Goal: Task Accomplishment & Management: Complete application form

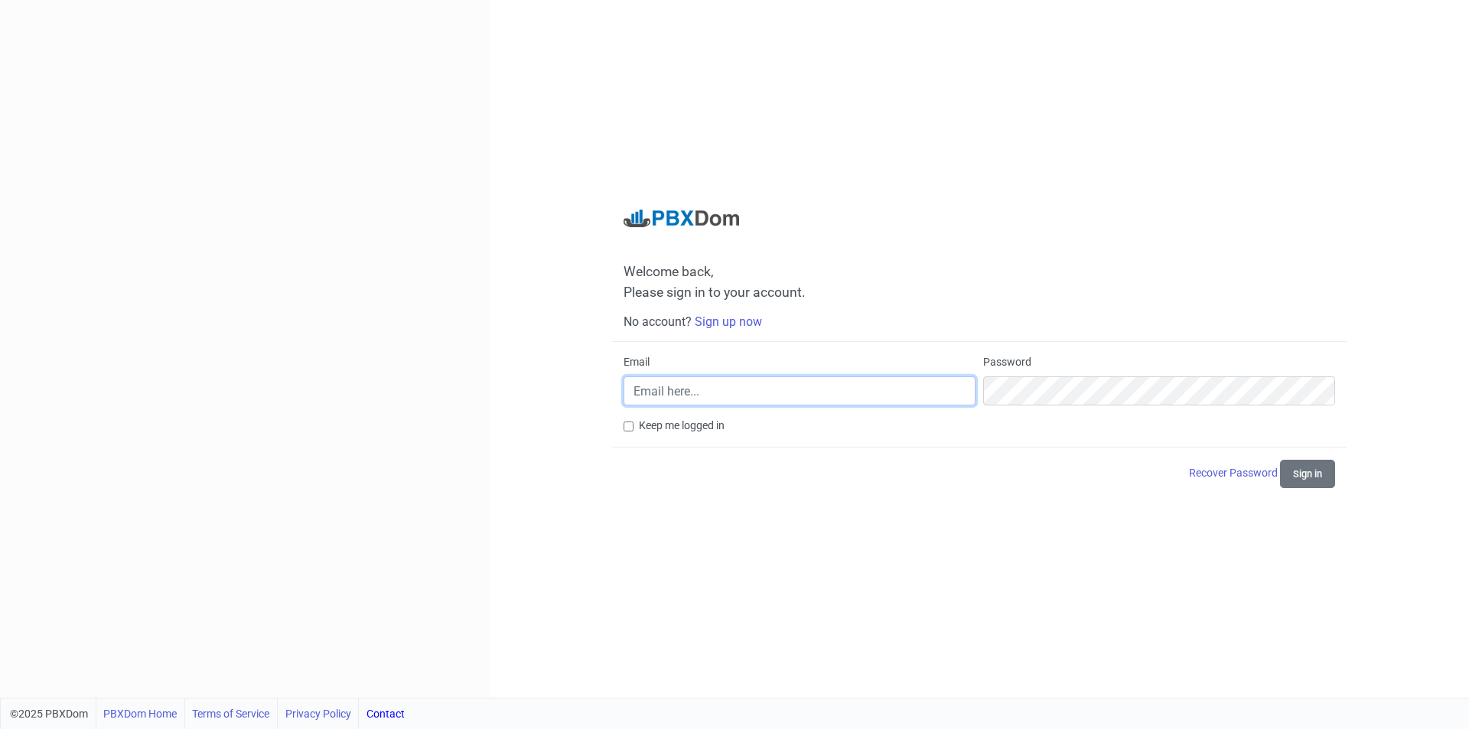
click at [706, 402] on input "Email" at bounding box center [800, 390] width 352 height 29
paste input "[EMAIL_ADDRESS][DOMAIN_NAME]"
type input "[EMAIL_ADDRESS][DOMAIN_NAME]"
click at [1280, 460] on button "Sign in" at bounding box center [1307, 474] width 55 height 28
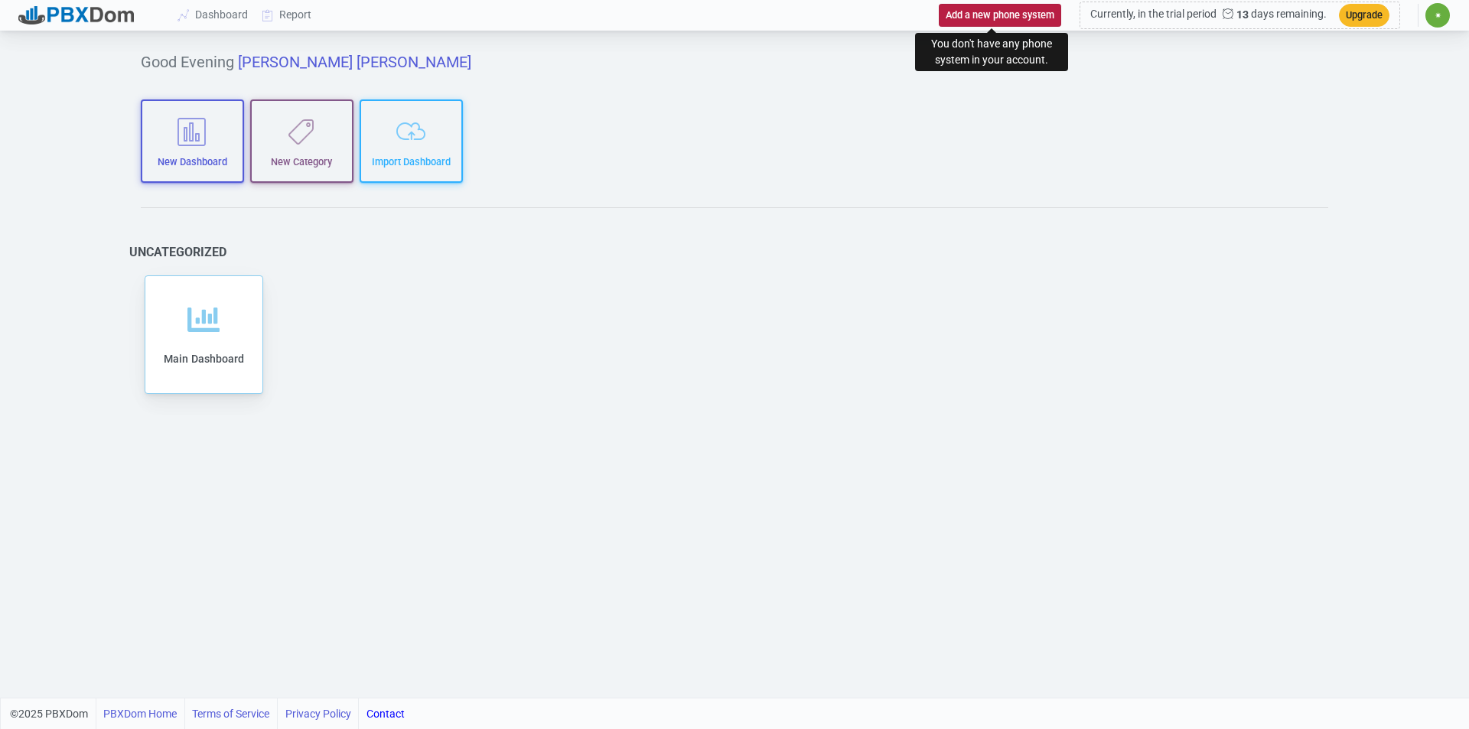
click at [1009, 16] on button "Add a new phone system" at bounding box center [1000, 15] width 122 height 22
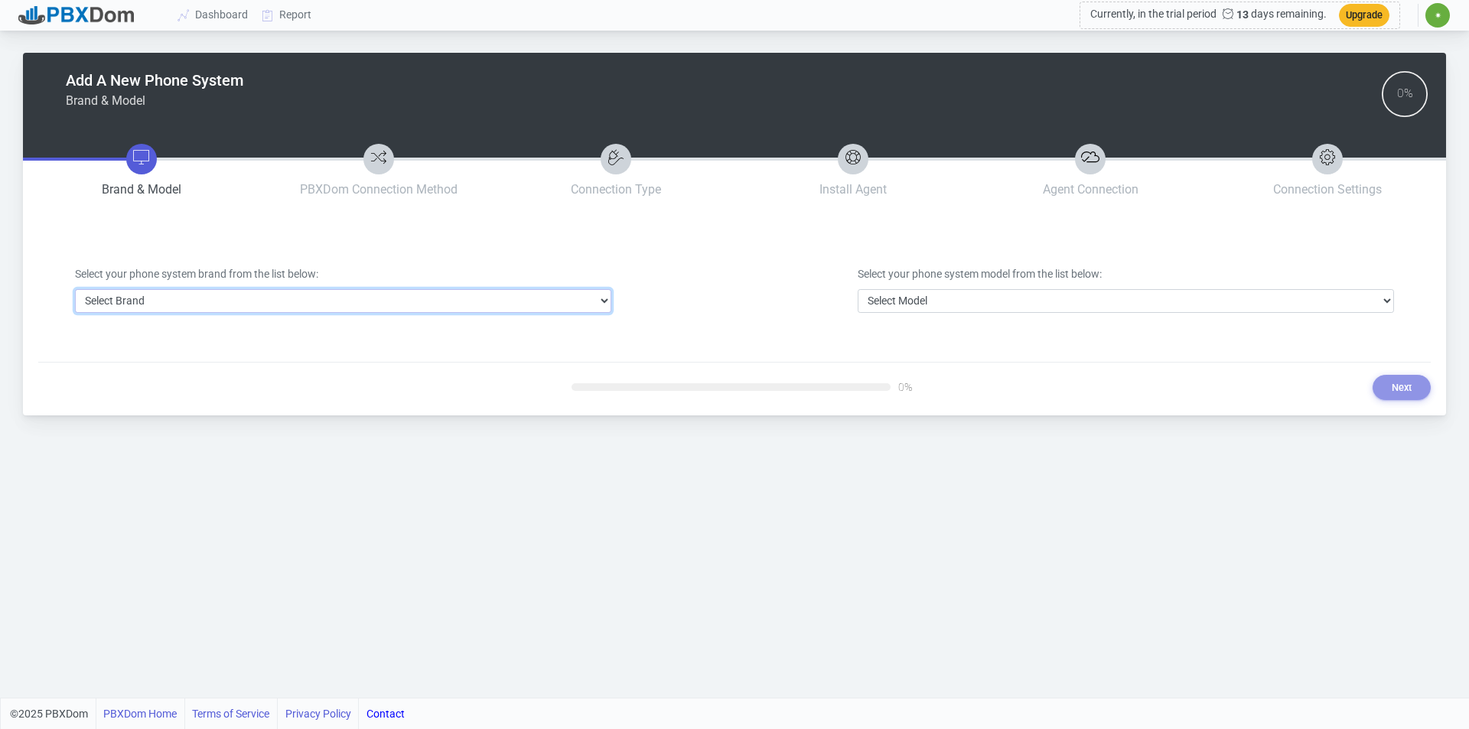
drag, startPoint x: 555, startPoint y: 298, endPoint x: 513, endPoint y: 308, distance: 44.0
click at [555, 298] on select "Select Brand 3CX Avaya Cisco FreePBX/Asterisk Mitel Panasonic Yeastar" at bounding box center [343, 301] width 536 height 24
click at [997, 549] on div "Add A New Phone System Brand & Model 0% Brand & Model PBXDom Connection Method …" at bounding box center [734, 349] width 1469 height 698
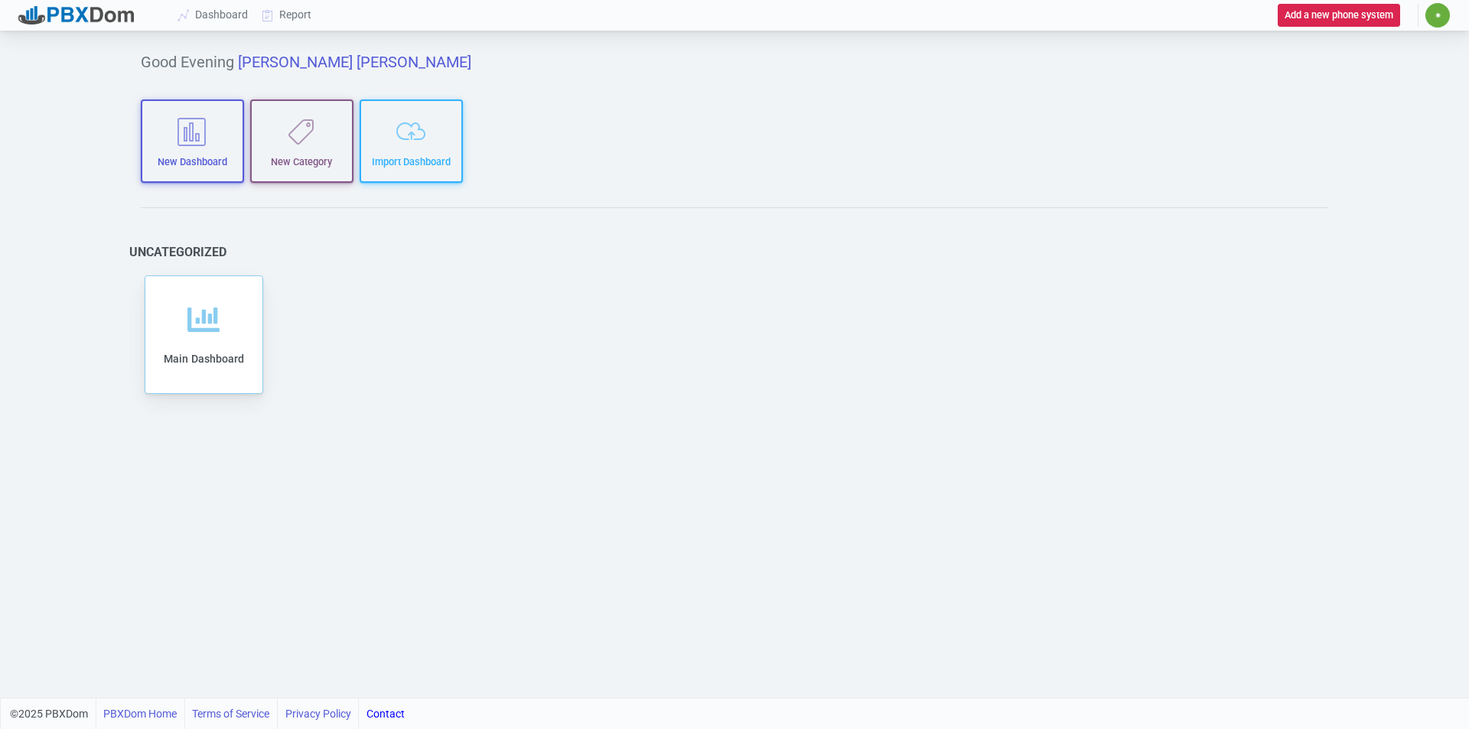
click at [394, 292] on div "Add to category Remove from category Edit Clone Export Delete Share Main Dashbo…" at bounding box center [735, 335] width 1188 height 126
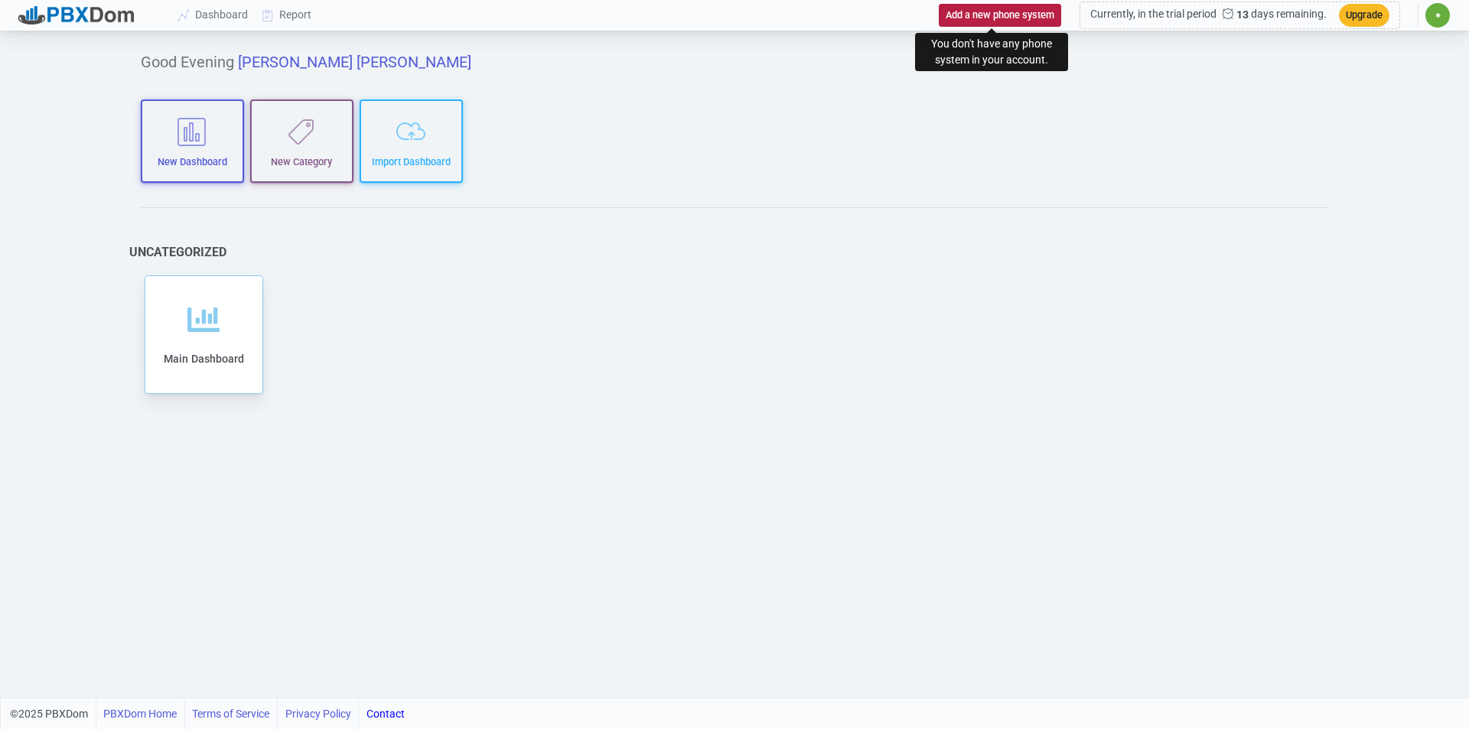
click at [1015, 14] on button "Add a new phone system" at bounding box center [1000, 15] width 122 height 22
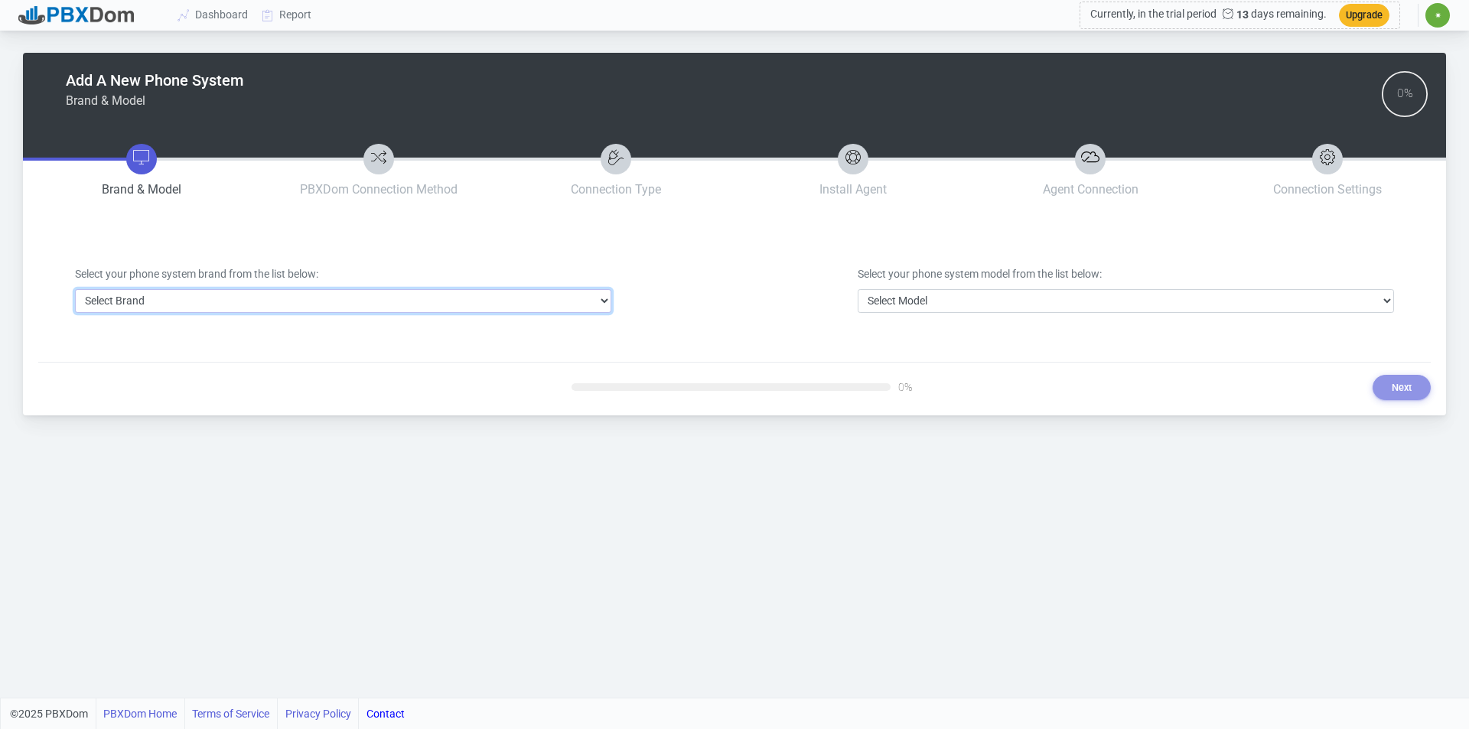
drag, startPoint x: 331, startPoint y: 302, endPoint x: 326, endPoint y: 309, distance: 8.3
click at [331, 302] on select "Select Brand 3CX Avaya Cisco FreePBX/Asterisk Mitel Panasonic Yeastar" at bounding box center [343, 301] width 536 height 24
select select "3"
click at [75, 289] on select "Select Brand 3CX Avaya Cisco FreePBX/Asterisk Mitel Panasonic Yeastar" at bounding box center [343, 301] width 536 height 24
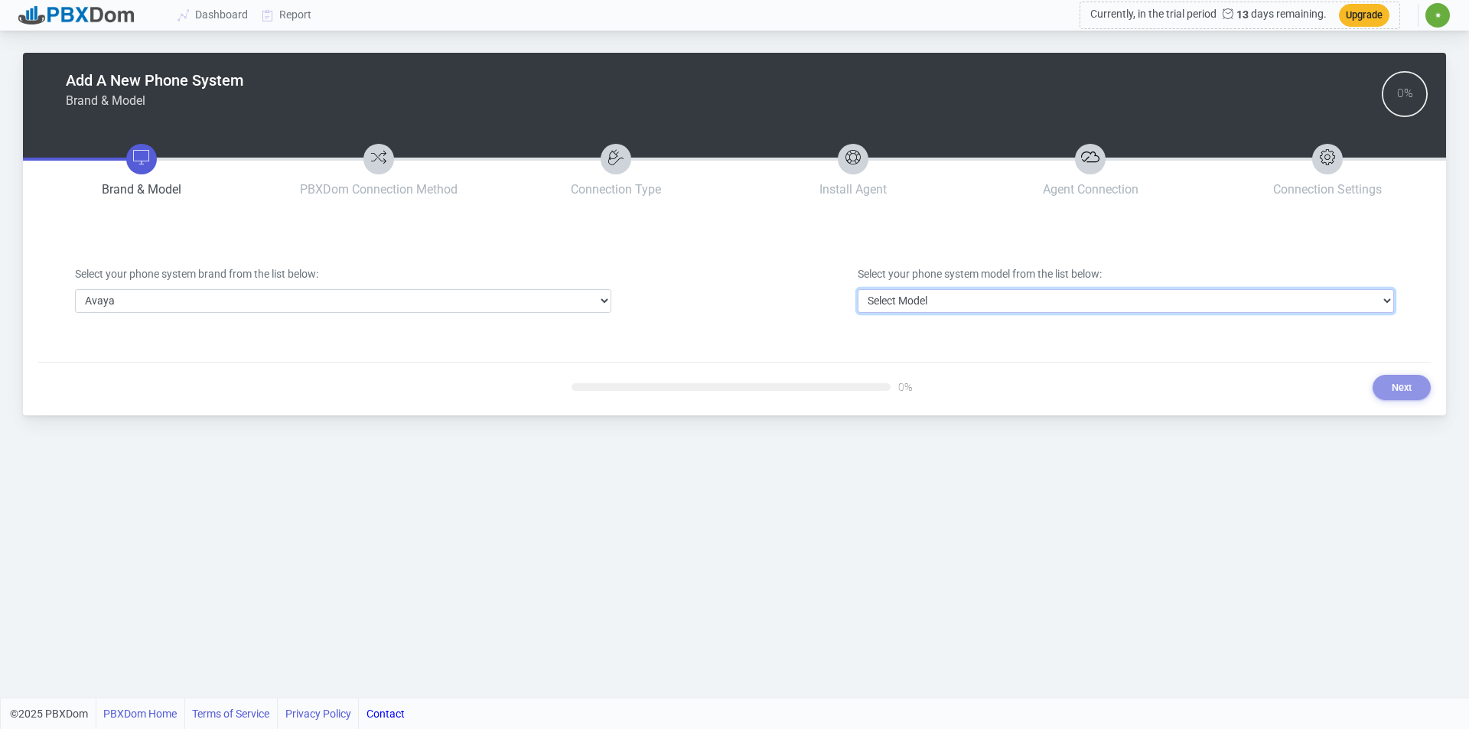
click at [933, 306] on select "Select Model Avaya Aura Communication Manager Avaya IP Office 500/Server Edition" at bounding box center [1126, 301] width 536 height 24
select select "40"
click at [858, 289] on select "Select Model Avaya Aura Communication Manager Avaya IP Office 500/Server Edition" at bounding box center [1126, 301] width 536 height 24
click at [1378, 383] on button "Next" at bounding box center [1402, 387] width 58 height 25
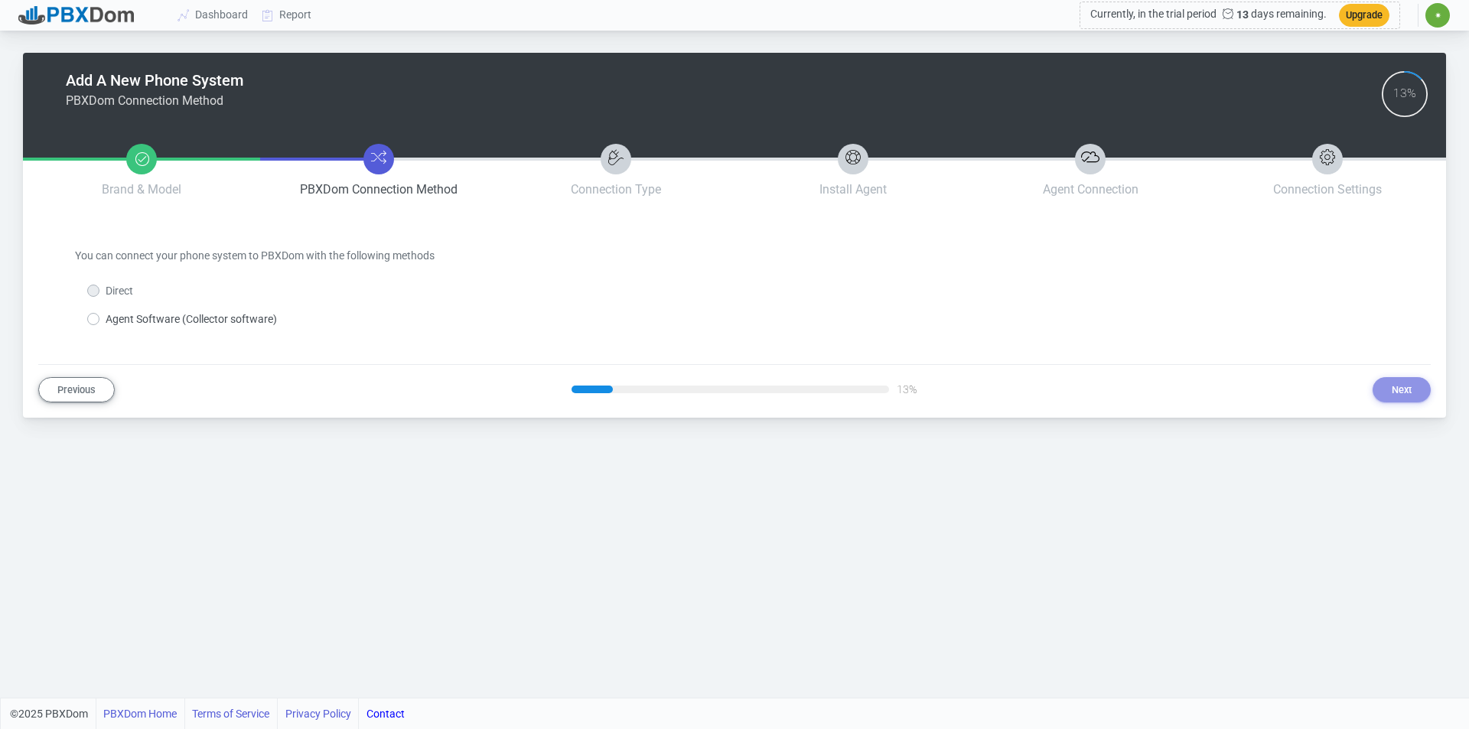
click at [106, 316] on label "Agent Software (Collector software)" at bounding box center [191, 319] width 171 height 16
click at [106, 316] on input "Agent Software (Collector software)" at bounding box center [111, 316] width 10 height 10
radio input "true"
click at [1388, 386] on button "Next" at bounding box center [1402, 389] width 58 height 25
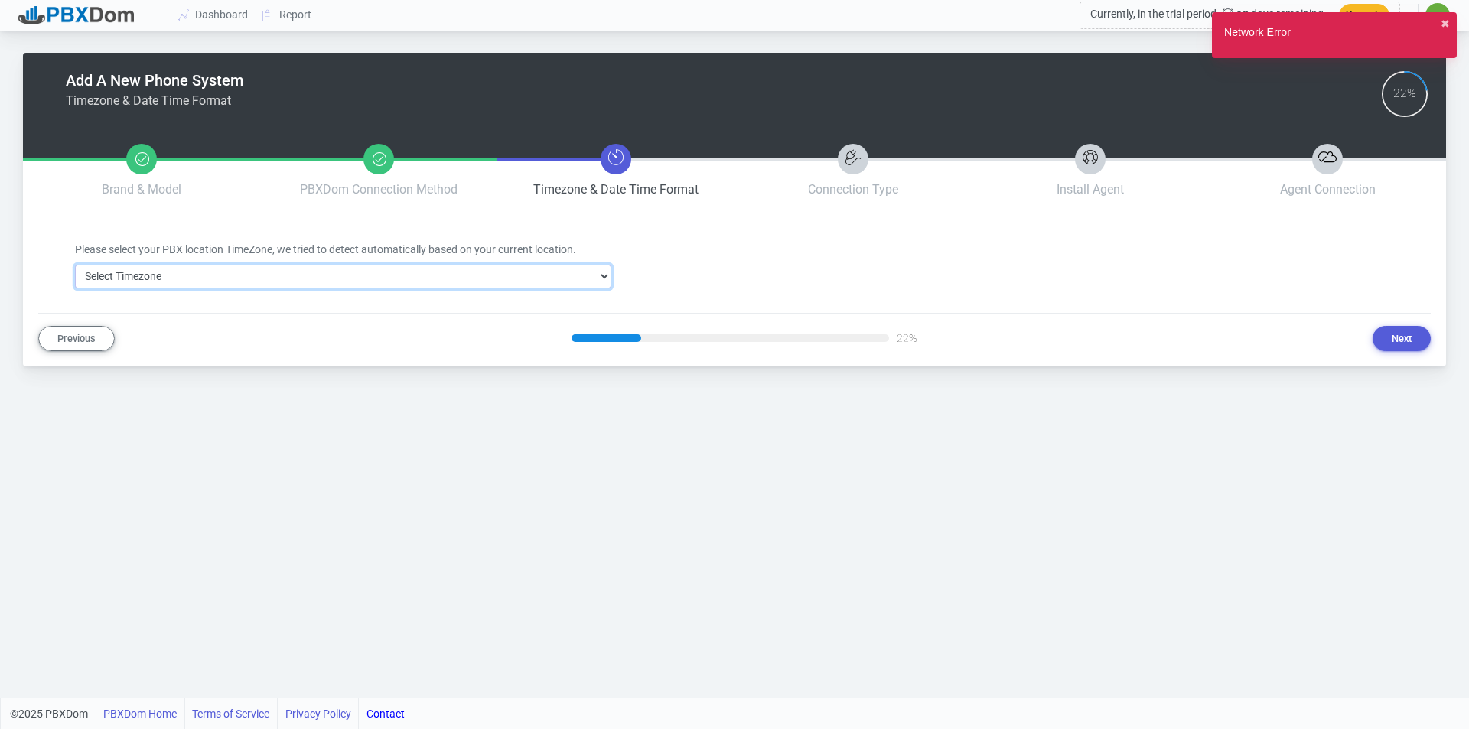
drag, startPoint x: 573, startPoint y: 277, endPoint x: 542, endPoint y: 277, distance: 30.6
click at [573, 277] on select "Select Timezone Africa/Abidjan Africa/Accra Africa/Addis_Ababa Africa/Algiers A…" at bounding box center [343, 277] width 536 height 24
click at [75, 265] on select "Select Timezone Africa/Abidjan Africa/Accra Africa/Addis_Ababa Africa/Algiers A…" at bounding box center [343, 277] width 536 height 24
click at [287, 272] on select "Select Timezone Africa/Abidjan Africa/Accra Africa/Addis_Ababa Africa/Algiers A…" at bounding box center [343, 277] width 536 height 24
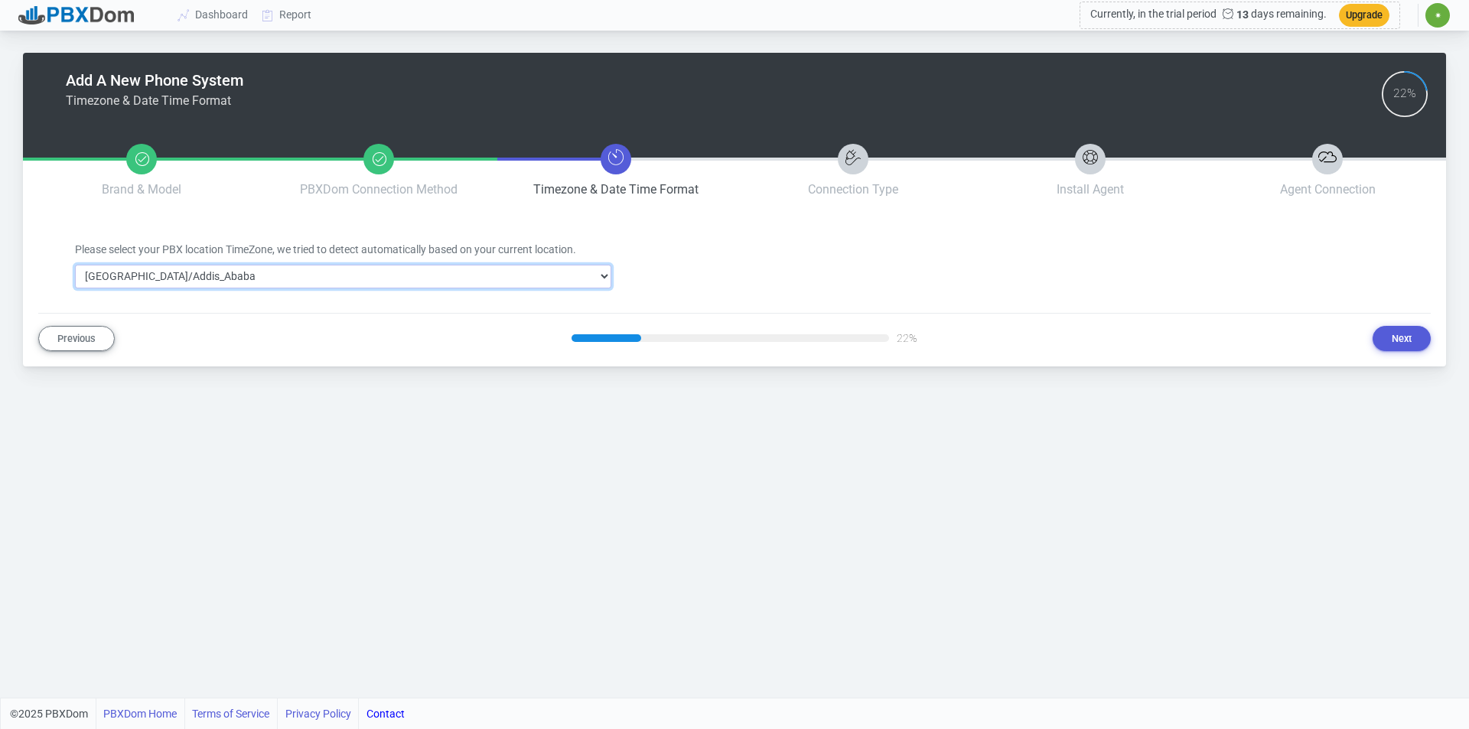
select select "149"
click at [75, 265] on select "Select Timezone Africa/Abidjan Africa/Accra Africa/Addis_Ababa Africa/Algiers A…" at bounding box center [343, 277] width 536 height 24
click at [1406, 334] on button "Next" at bounding box center [1402, 338] width 58 height 25
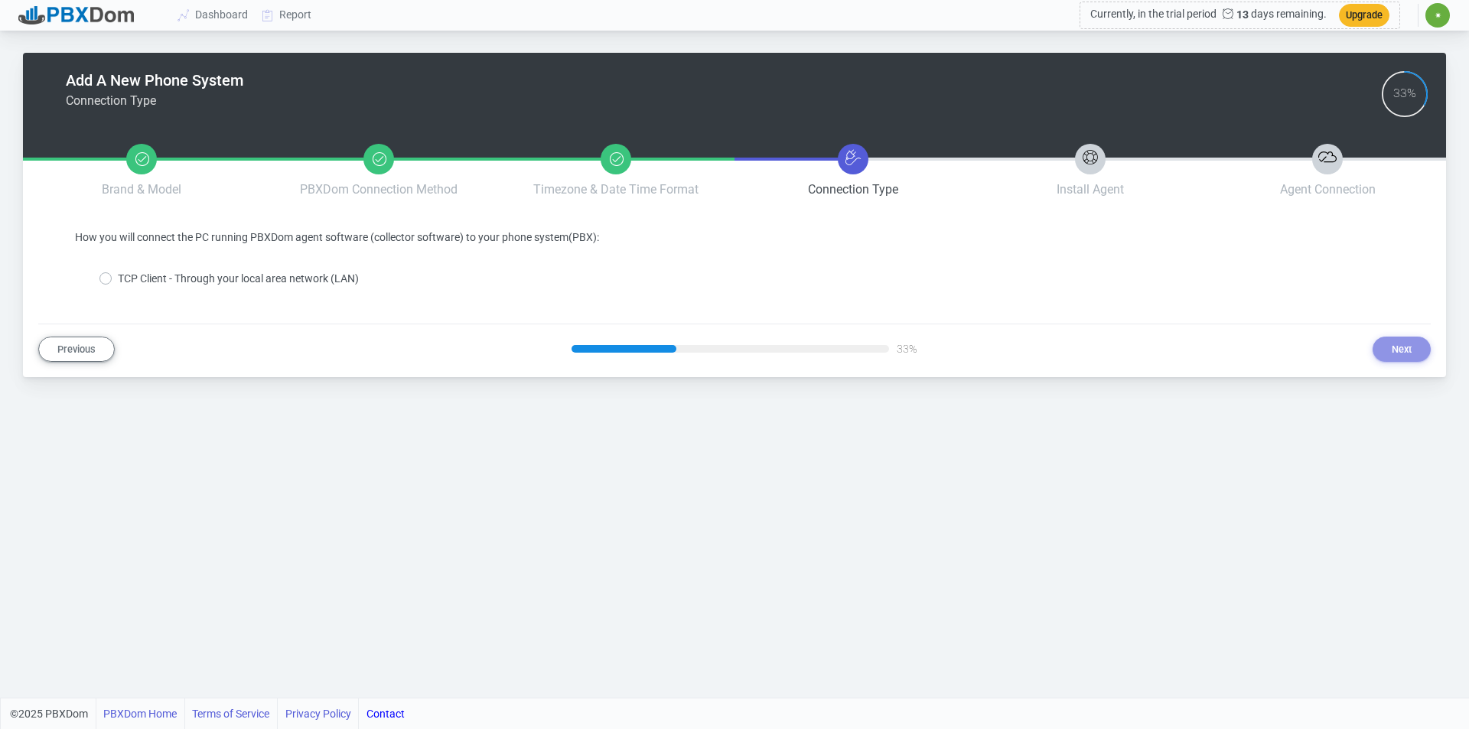
click at [118, 273] on label "TCP Client - Through your local area network (LAN)" at bounding box center [238, 279] width 241 height 16
click at [118, 273] on input "TCP Client - Through your local area network (LAN)" at bounding box center [123, 276] width 10 height 10
radio input "true"
click at [1399, 348] on button "Next" at bounding box center [1402, 349] width 58 height 25
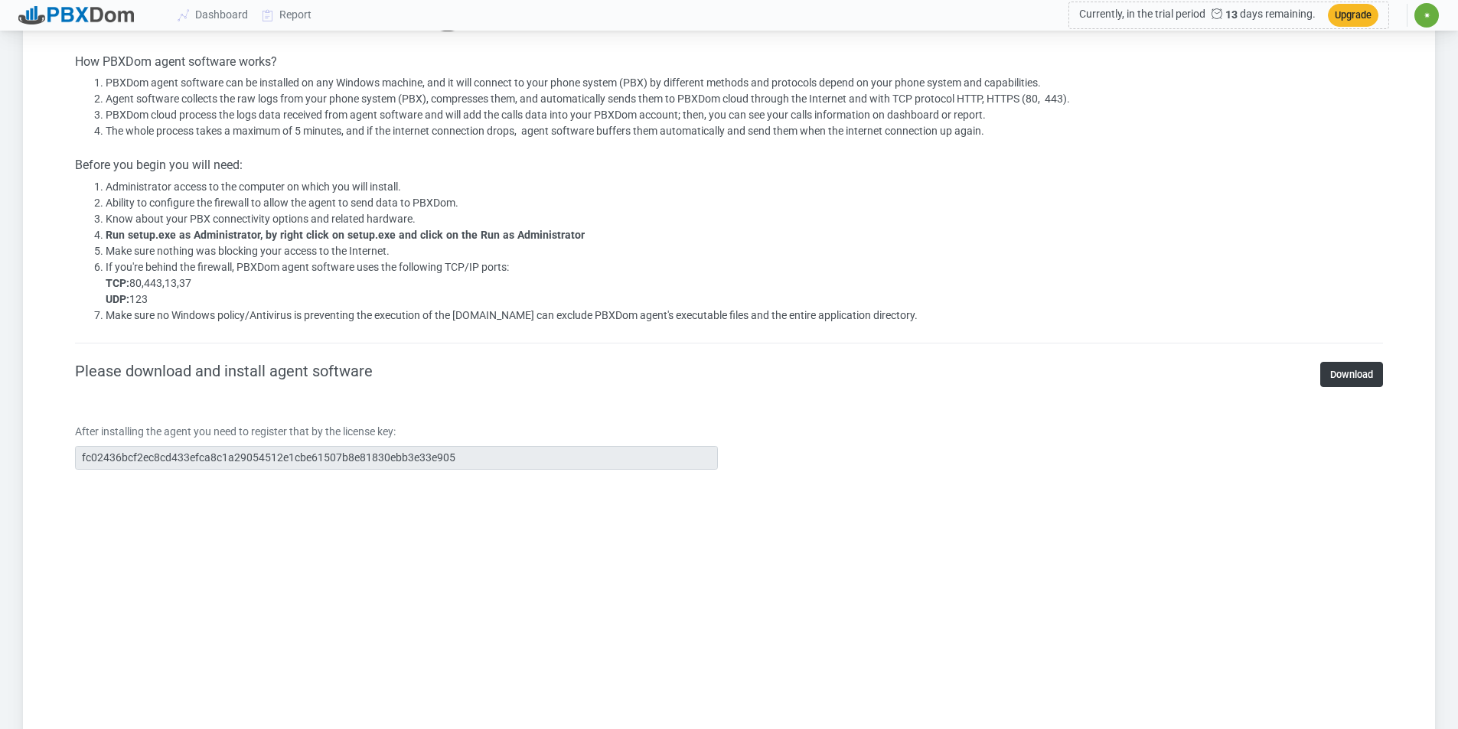
scroll to position [536, 0]
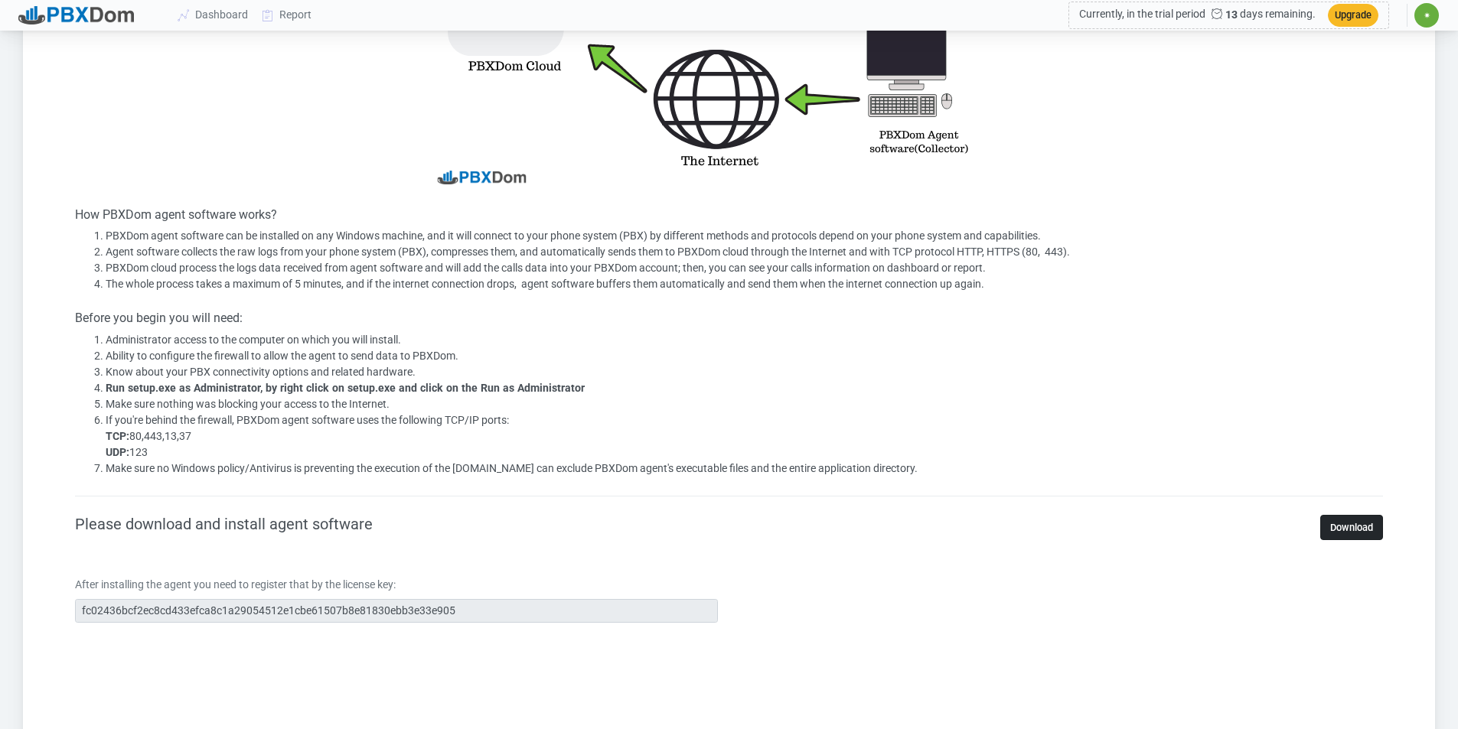
click at [1351, 523] on link "Download" at bounding box center [1351, 527] width 63 height 25
click at [41, 610] on section "Install PBXDom Agent Software (Collector) How PBXDom agent software works? PBXD…" at bounding box center [728, 550] width 1381 height 1713
click at [1125, 356] on li "Ability to configure the firewall to allow the agent to send data to PBXDom." at bounding box center [744, 356] width 1277 height 16
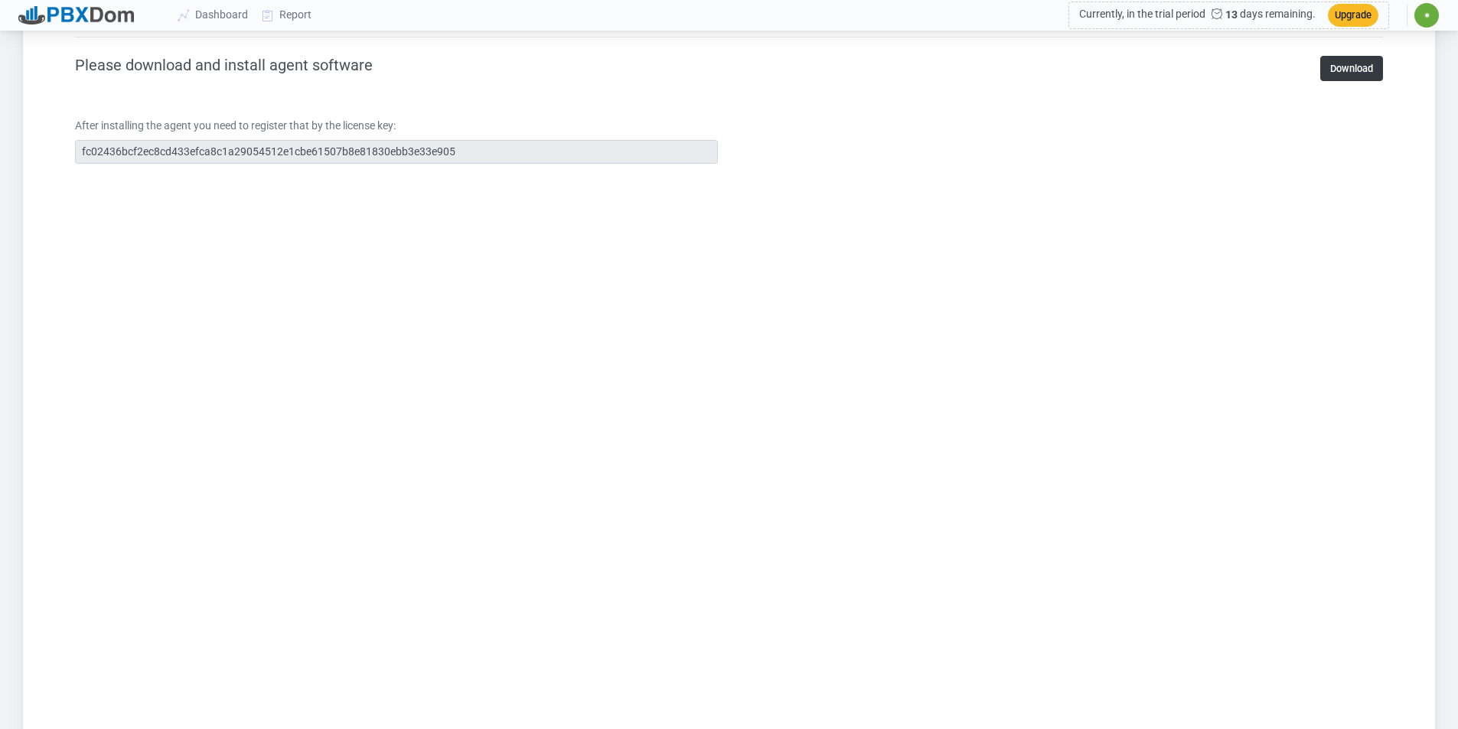
scroll to position [1358, 0]
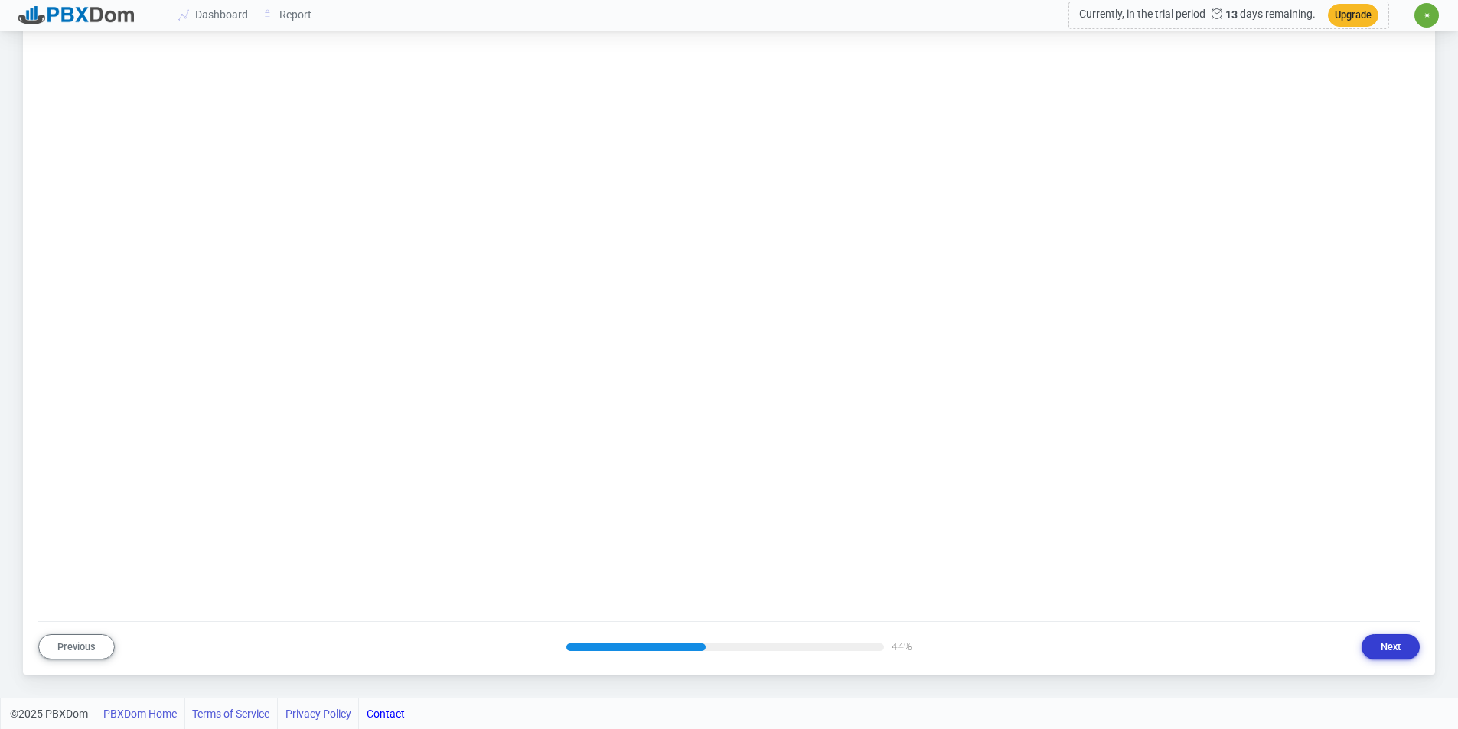
click at [1388, 641] on button "Next" at bounding box center [1390, 646] width 58 height 25
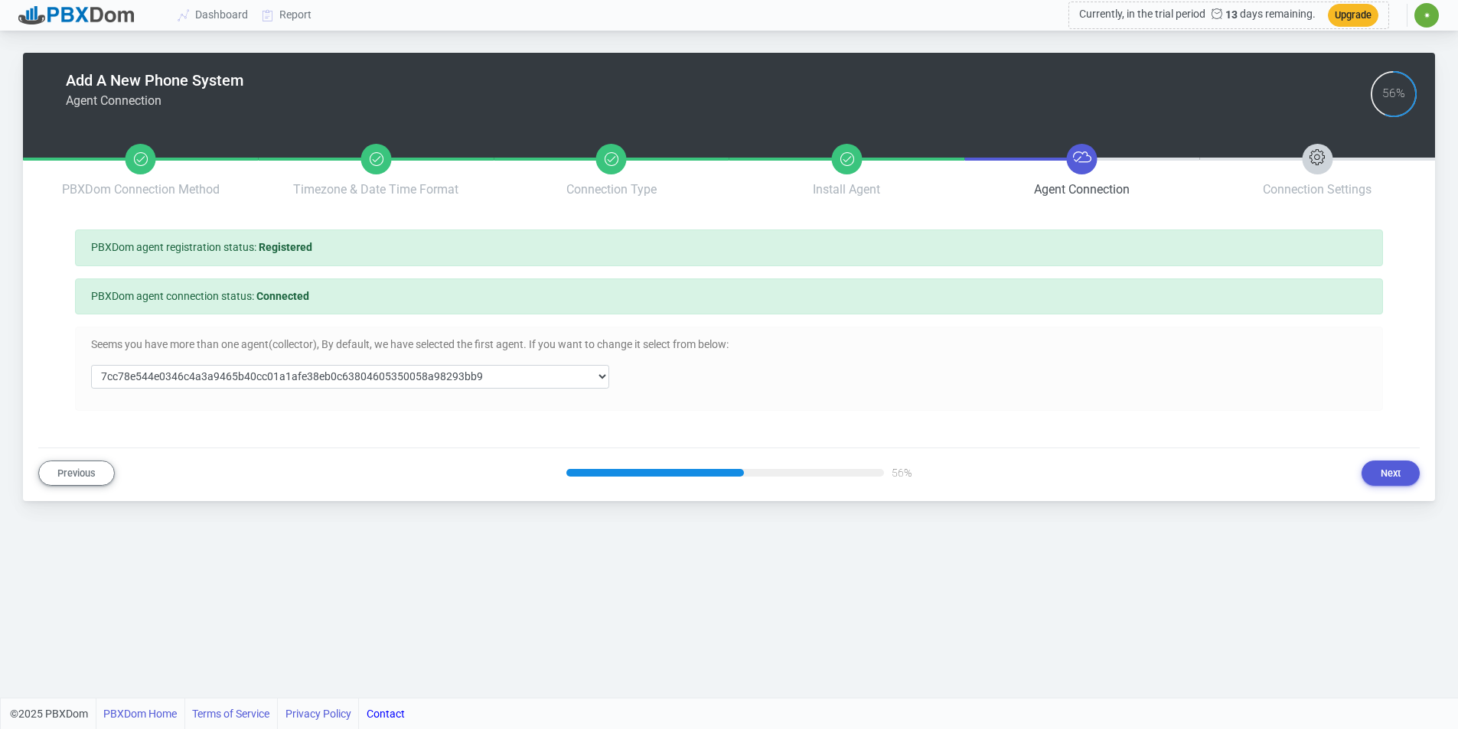
scroll to position [0, 0]
click at [600, 369] on select "Select Agent 7cc78e544e0346c4a3a9465b40cc01a1afe38eb0c63804605350058a98293bb9 2…" at bounding box center [352, 377] width 523 height 24
click at [305, 458] on div "Add A New Phone System Agent Connection 56% Brand & Model PBXDom Connection Met…" at bounding box center [734, 269] width 1393 height 433
click at [399, 363] on div "Seems you have more than one agent(collector), By default, we have selected the…" at bounding box center [735, 369] width 1310 height 64
click at [399, 372] on select "Select Agent 7cc78e544e0346c4a3a9465b40cc01a1afe38eb0c63804605350058a98293bb9 2…" at bounding box center [352, 377] width 523 height 24
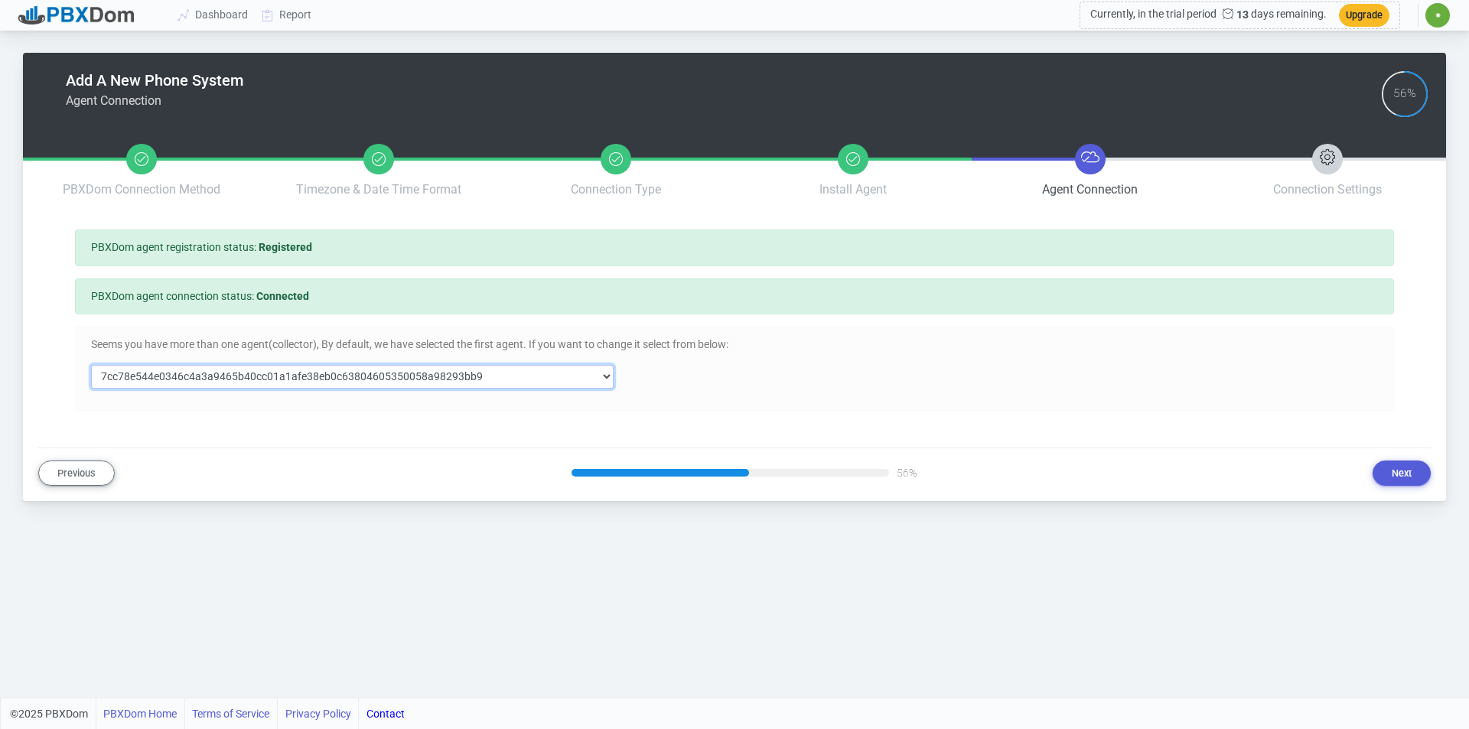
select select "23ce3b3302d3a0469bc5d9e20fcecb0281f2ca2630795c9565b9d75517fca16b"
click at [91, 365] on select "Select Agent 7cc78e544e0346c4a3a9465b40cc01a1afe38eb0c63804605350058a98293bb9 2…" at bounding box center [352, 377] width 523 height 24
click at [1376, 467] on button "Next" at bounding box center [1402, 473] width 58 height 25
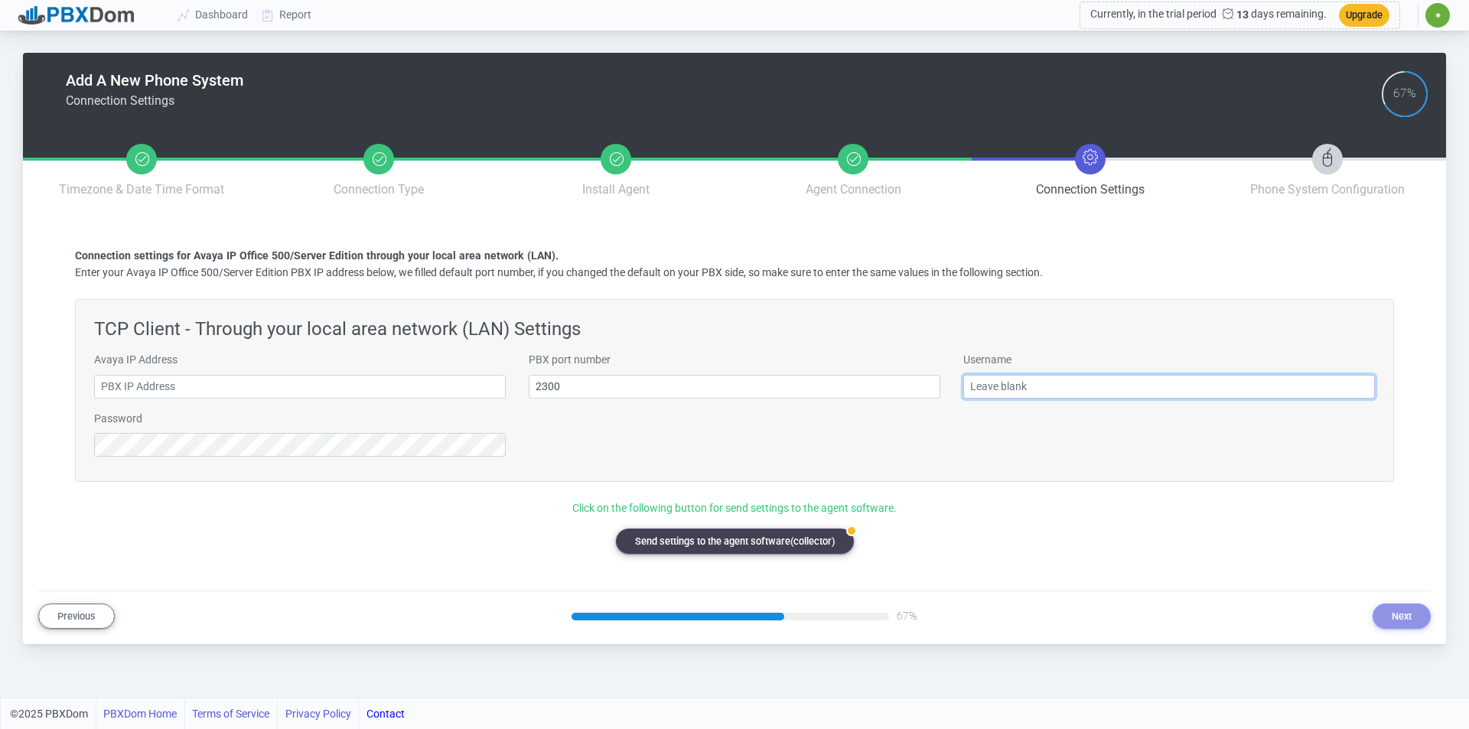
type input "[EMAIL_ADDRESS][DOMAIN_NAME]"
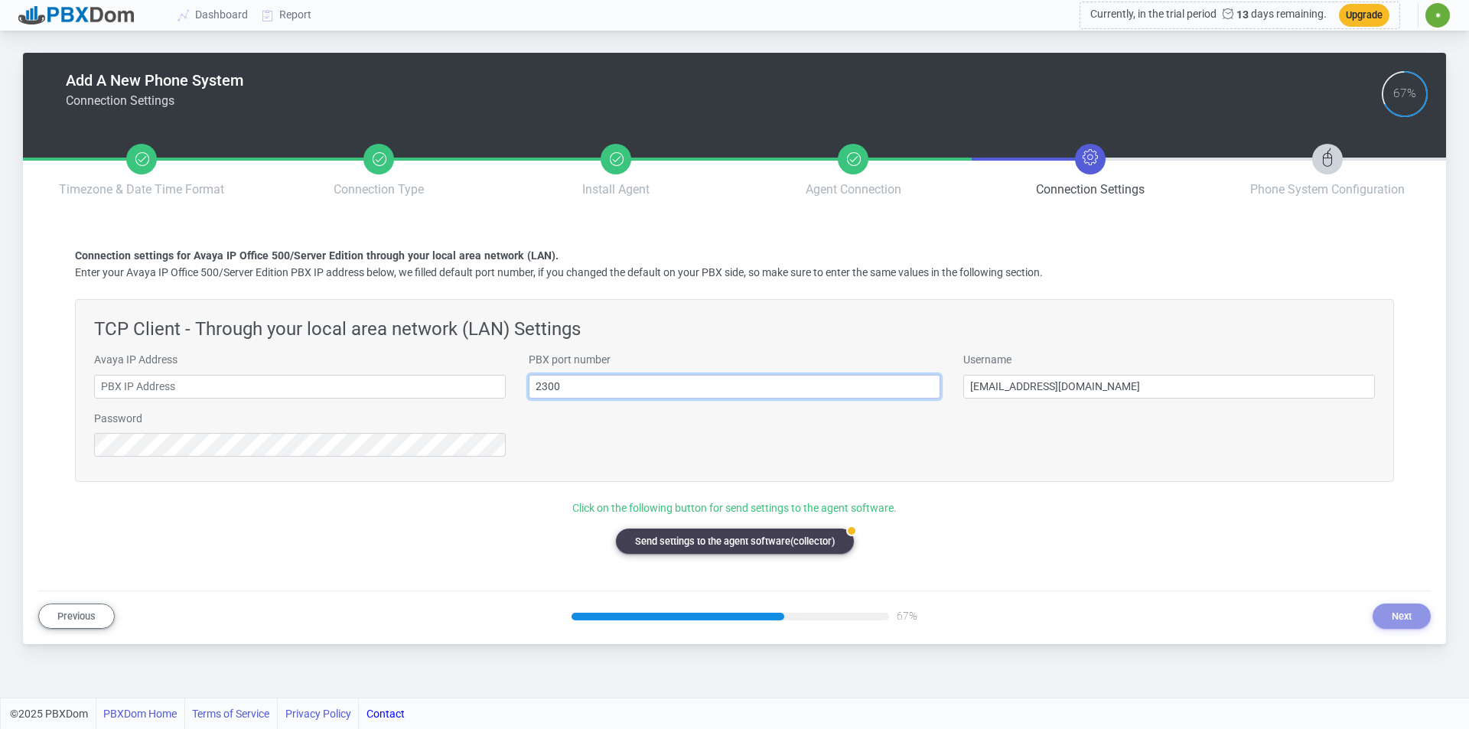
drag, startPoint x: 546, startPoint y: 393, endPoint x: 504, endPoint y: 393, distance: 42.1
click at [504, 393] on div "Avaya IP Address PBX port number 2300 Username fehik98367@auslank.com Password" at bounding box center [735, 410] width 1304 height 116
click at [654, 383] on input "579" at bounding box center [735, 387] width 412 height 24
drag, startPoint x: 654, startPoint y: 383, endPoint x: 342, endPoint y: 387, distance: 312.2
click at [342, 387] on div "Avaya IP Address PBX port number 579 Username fehik98367@auslank.com Password" at bounding box center [735, 410] width 1304 height 116
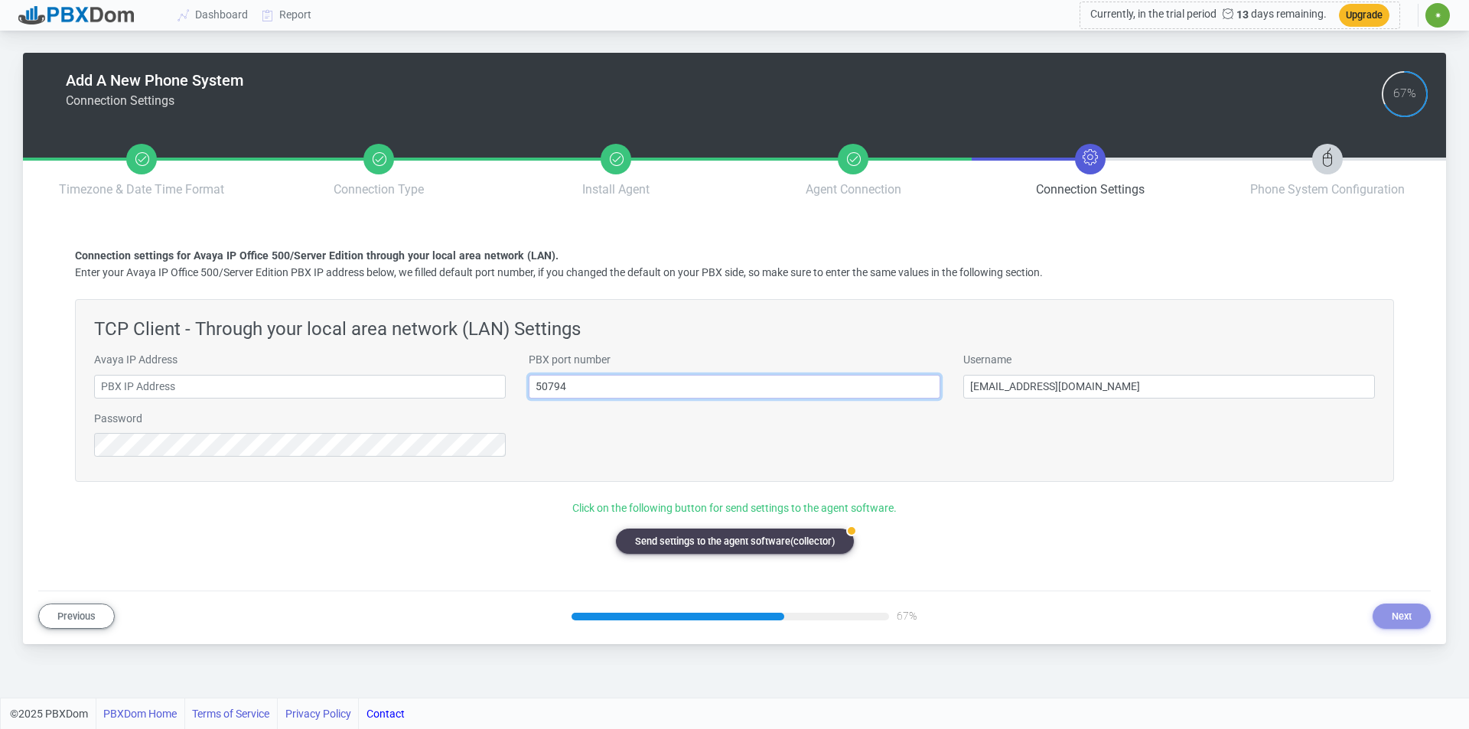
type input "50794"
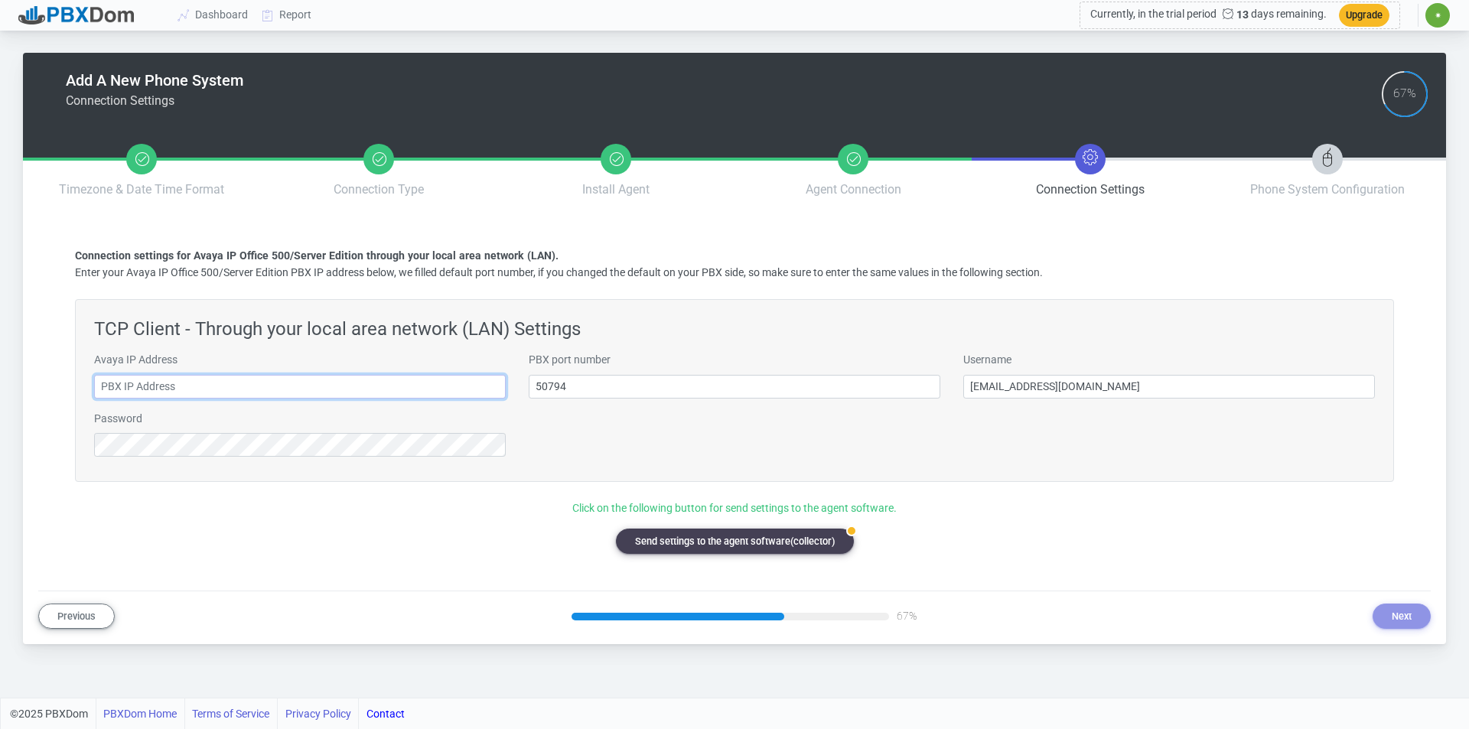
click at [212, 393] on input "text" at bounding box center [300, 387] width 412 height 24
type input "192.168.31.11"
drag, startPoint x: 1173, startPoint y: 573, endPoint x: 1146, endPoint y: 568, distance: 27.3
click at [1146, 568] on div "Add A New Phone System Connection Settings 67% Brand & Model PBXDom Connection …" at bounding box center [734, 341] width 1393 height 576
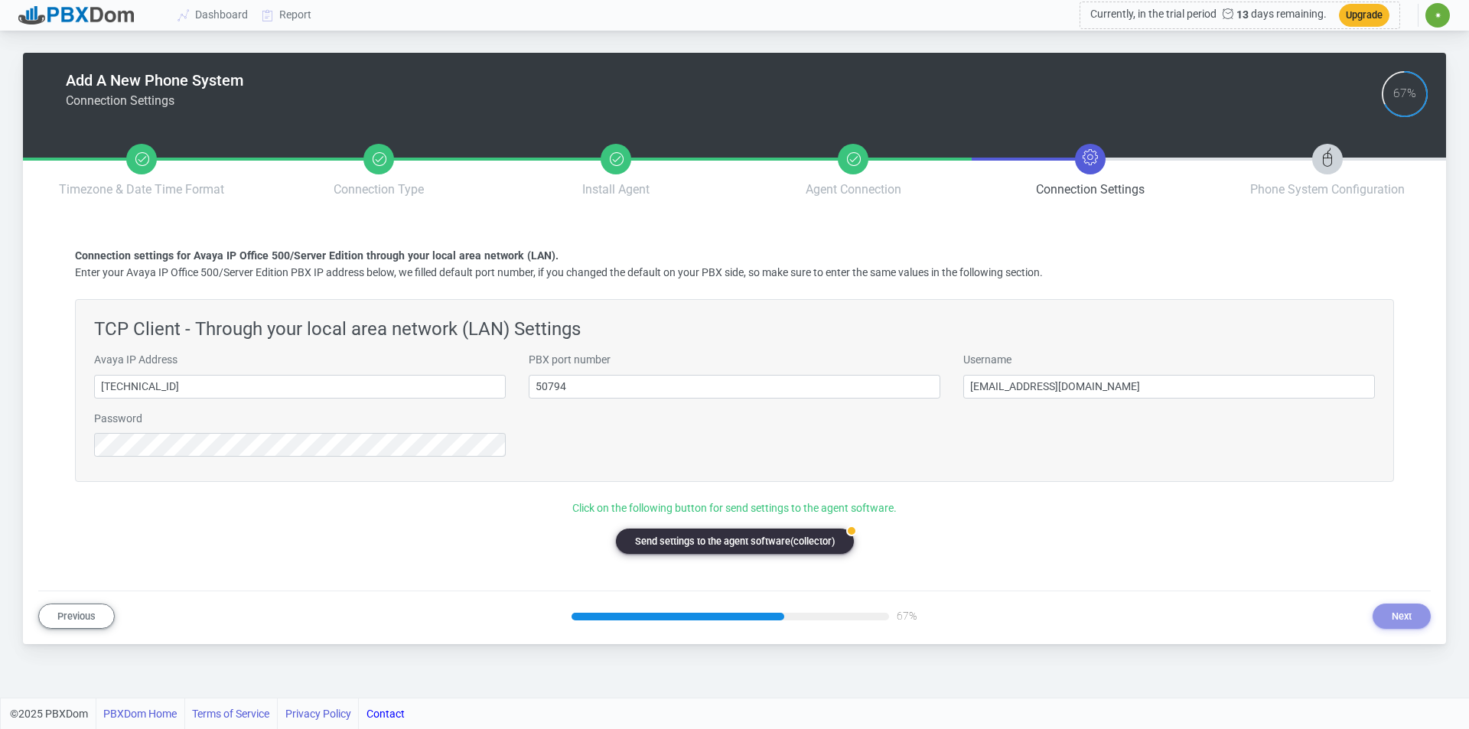
click at [748, 545] on button "badge Send settings to the agent software(collector)" at bounding box center [735, 541] width 238 height 25
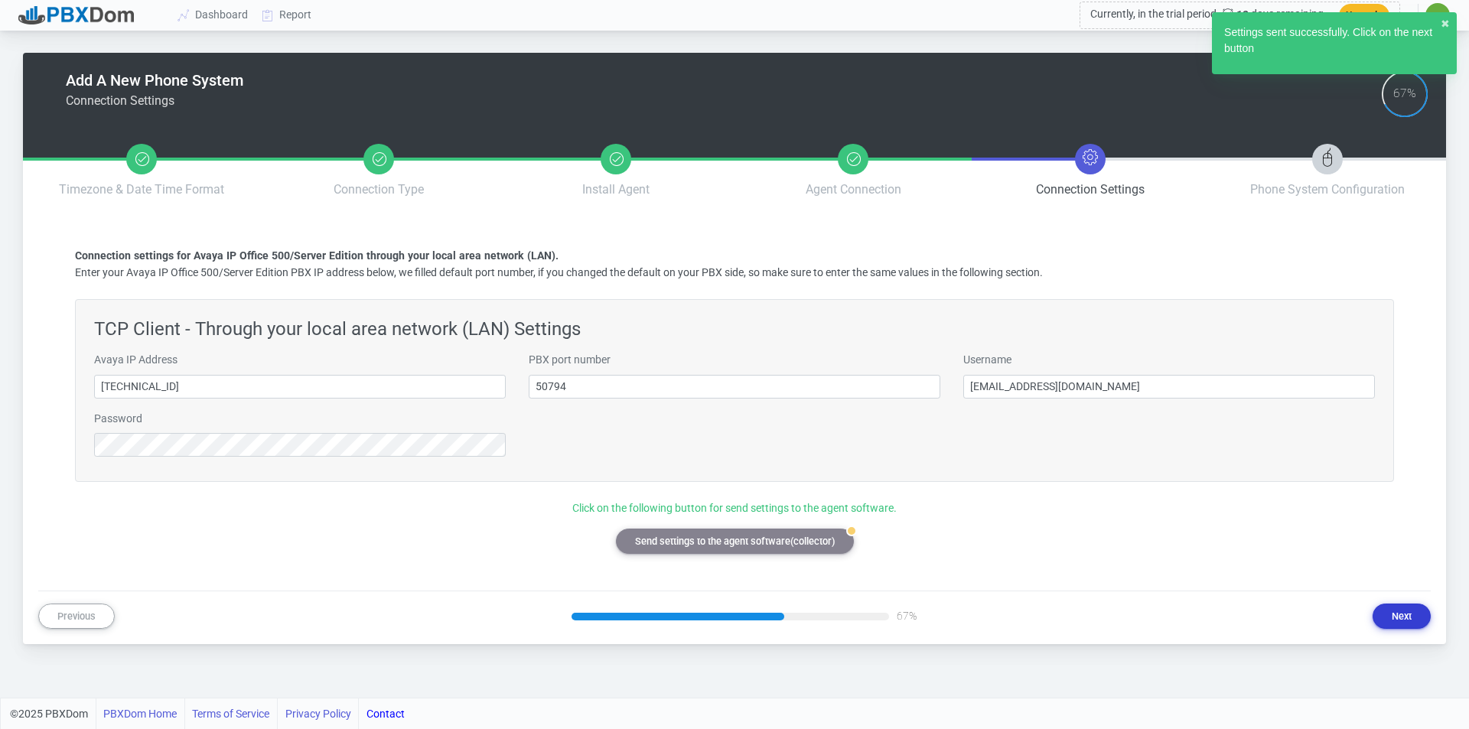
click at [1387, 612] on button "Next" at bounding box center [1402, 616] width 58 height 25
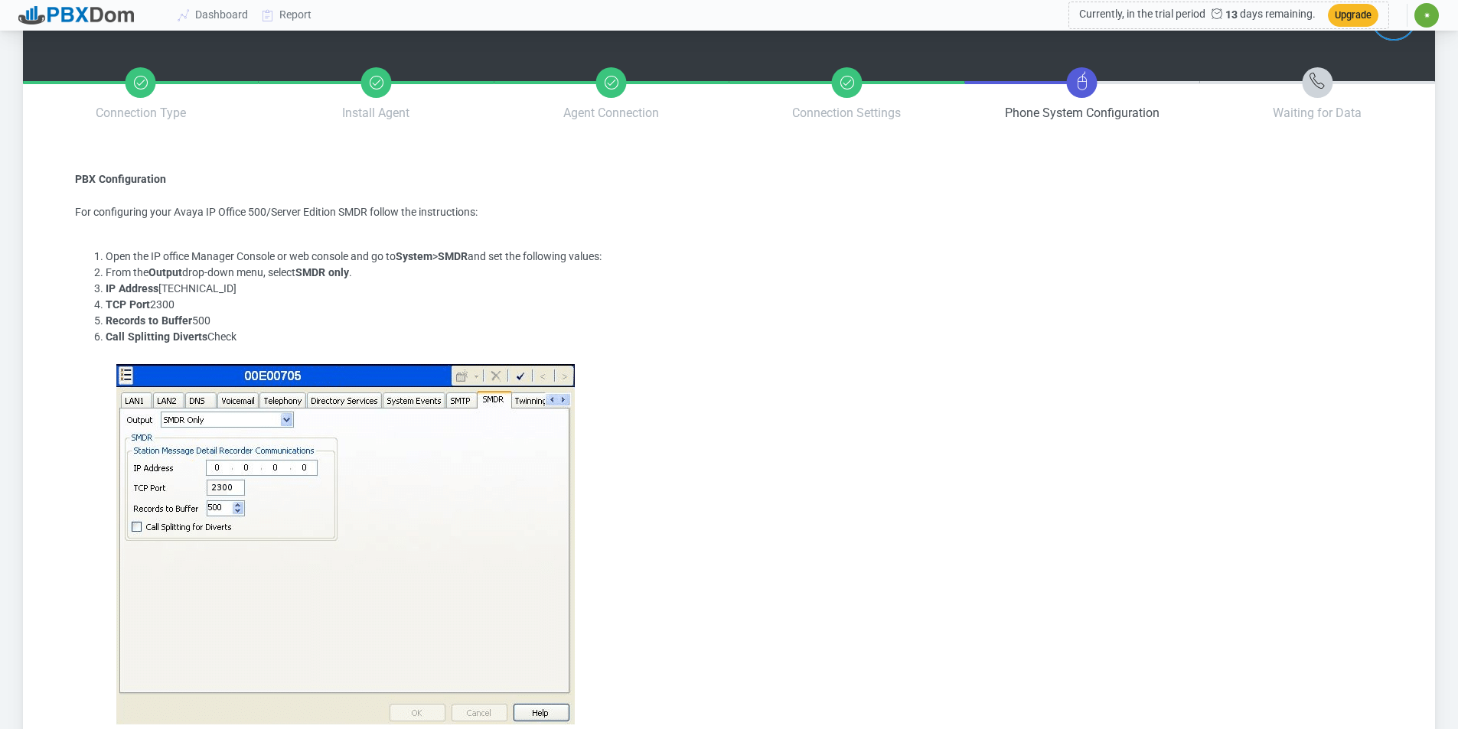
scroll to position [153, 0]
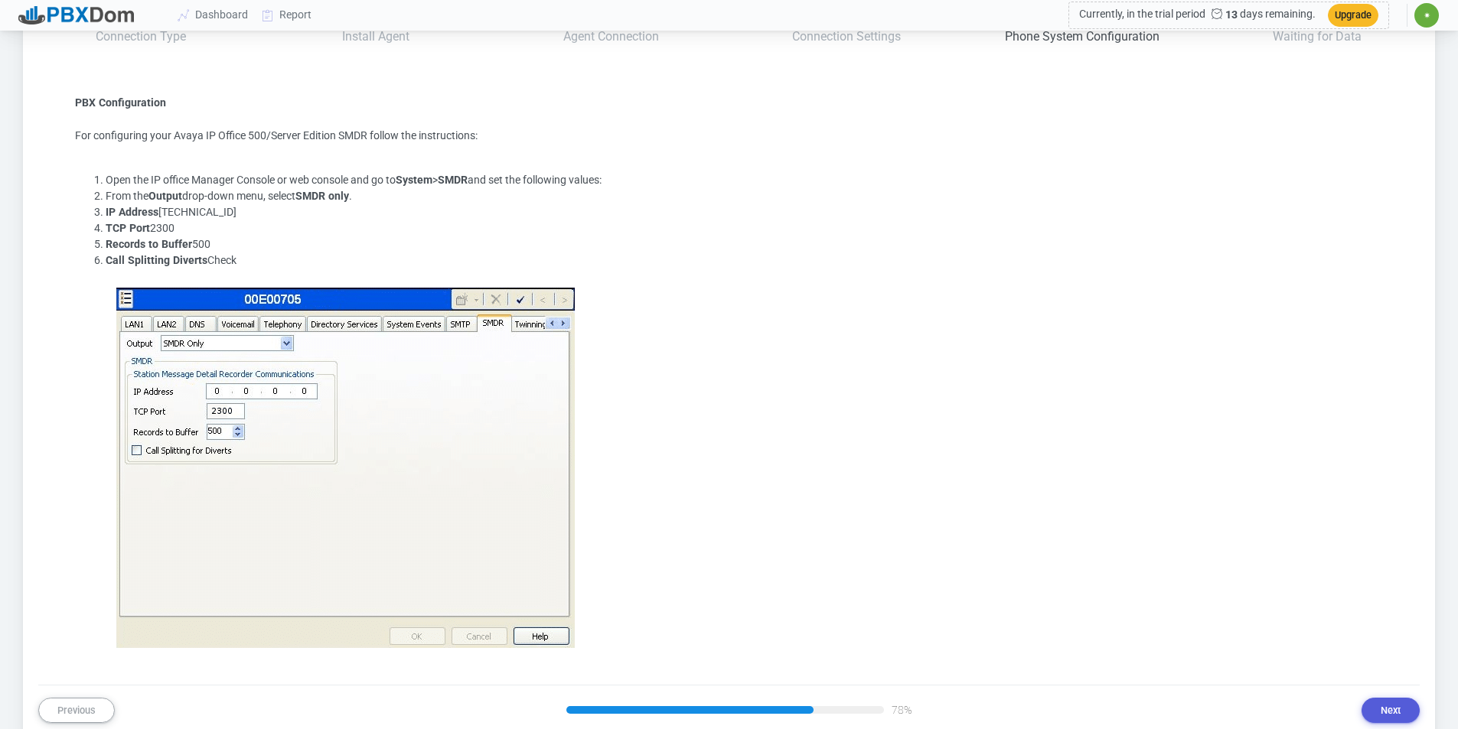
click at [958, 354] on li "Call Splitting Diverts Check" at bounding box center [744, 449] width 1277 height 395
click at [1400, 702] on button "Next" at bounding box center [1390, 710] width 58 height 25
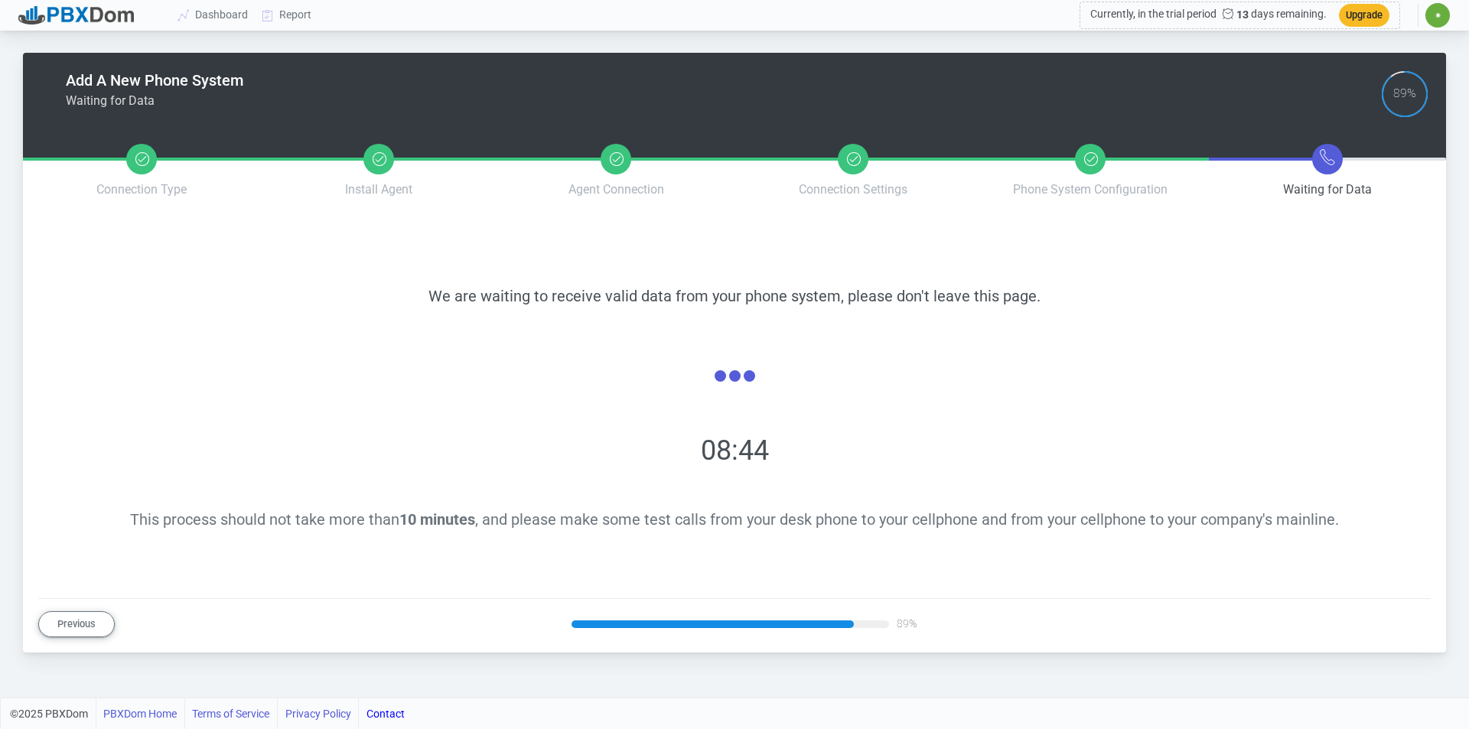
click at [1128, 444] on div "08:44" at bounding box center [734, 450] width 1282 height 41
click at [1180, 453] on div "04:23" at bounding box center [734, 450] width 1282 height 41
click at [1352, 325] on div "We are waiting to receive valid data from your phone system, please don't leave…" at bounding box center [734, 408] width 1319 height 357
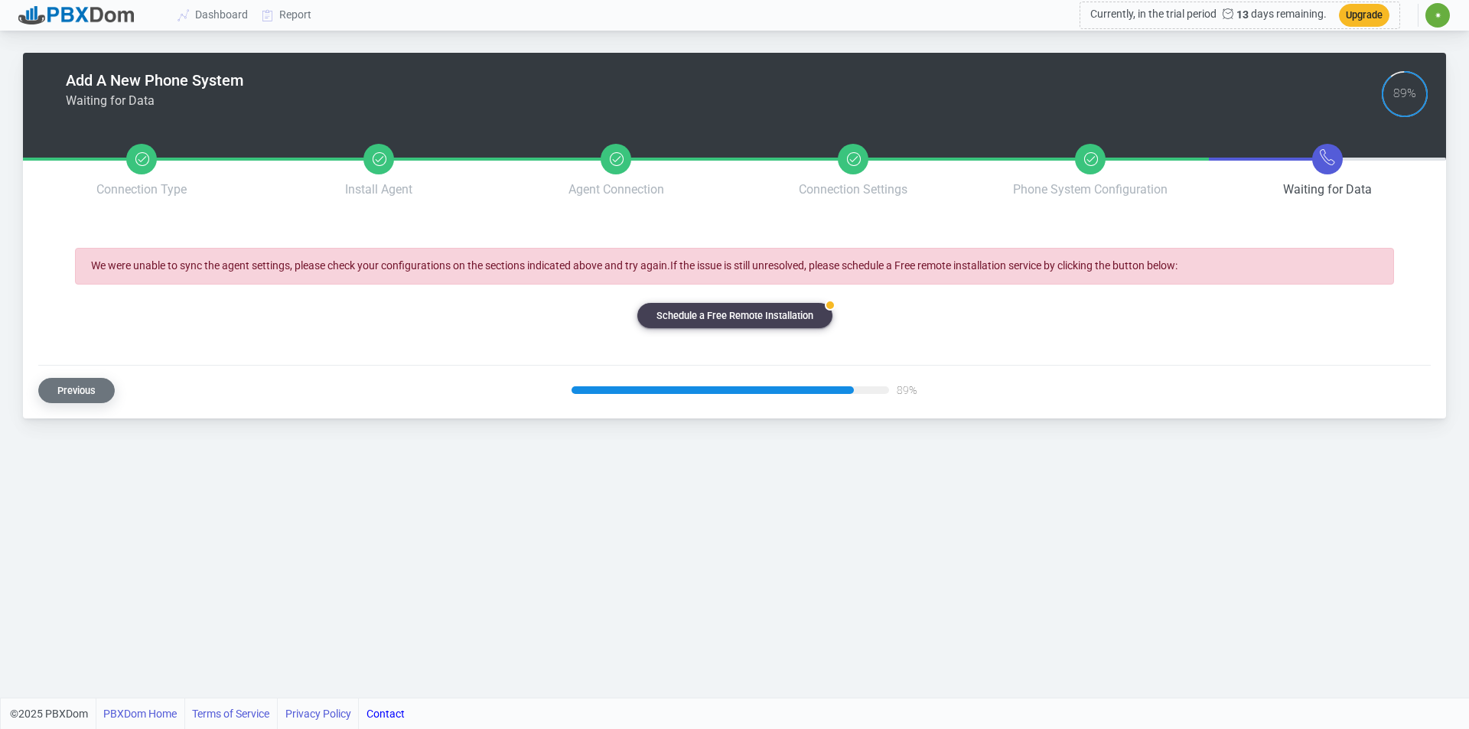
click at [85, 398] on button "Previous" at bounding box center [76, 390] width 77 height 25
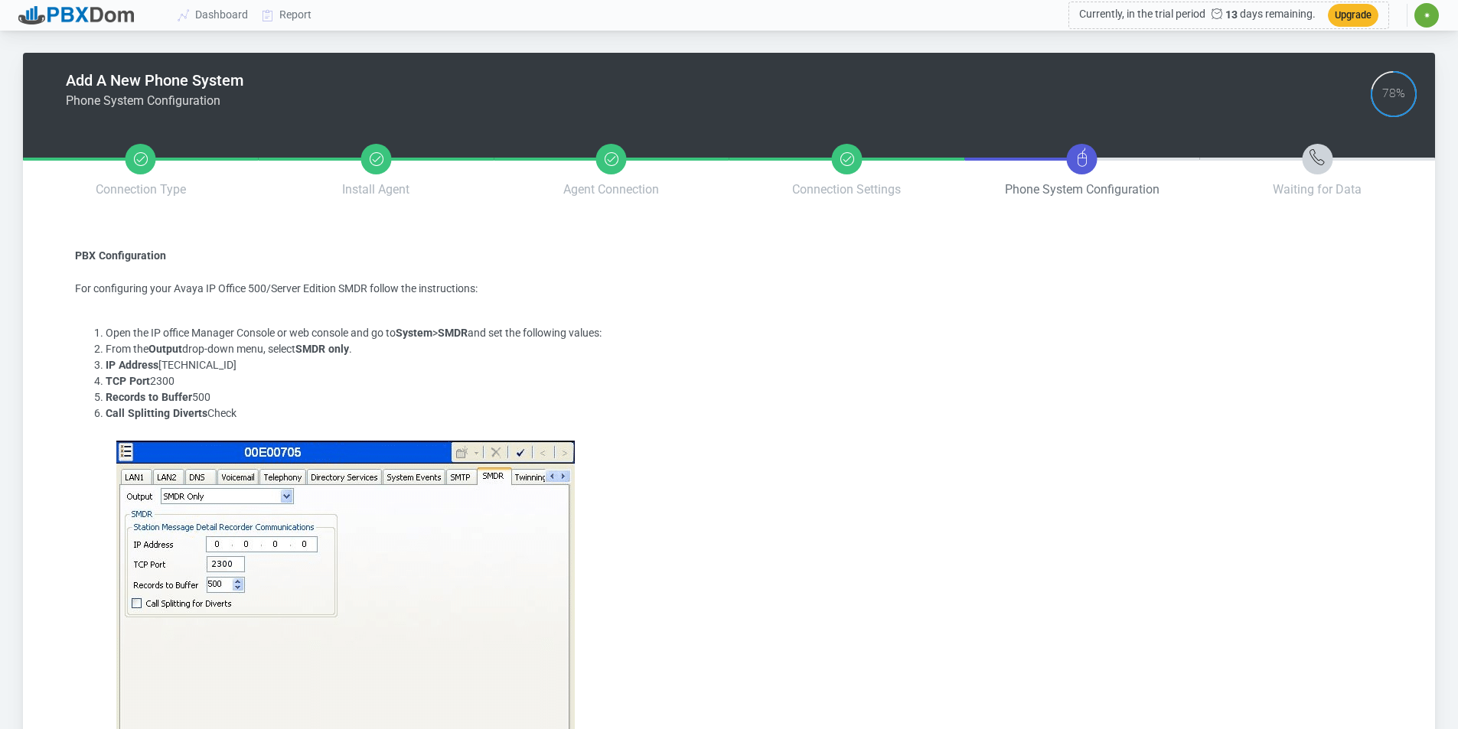
click at [1083, 161] on icon at bounding box center [1082, 157] width 18 height 18
click at [846, 162] on em at bounding box center [846, 159] width 31 height 31
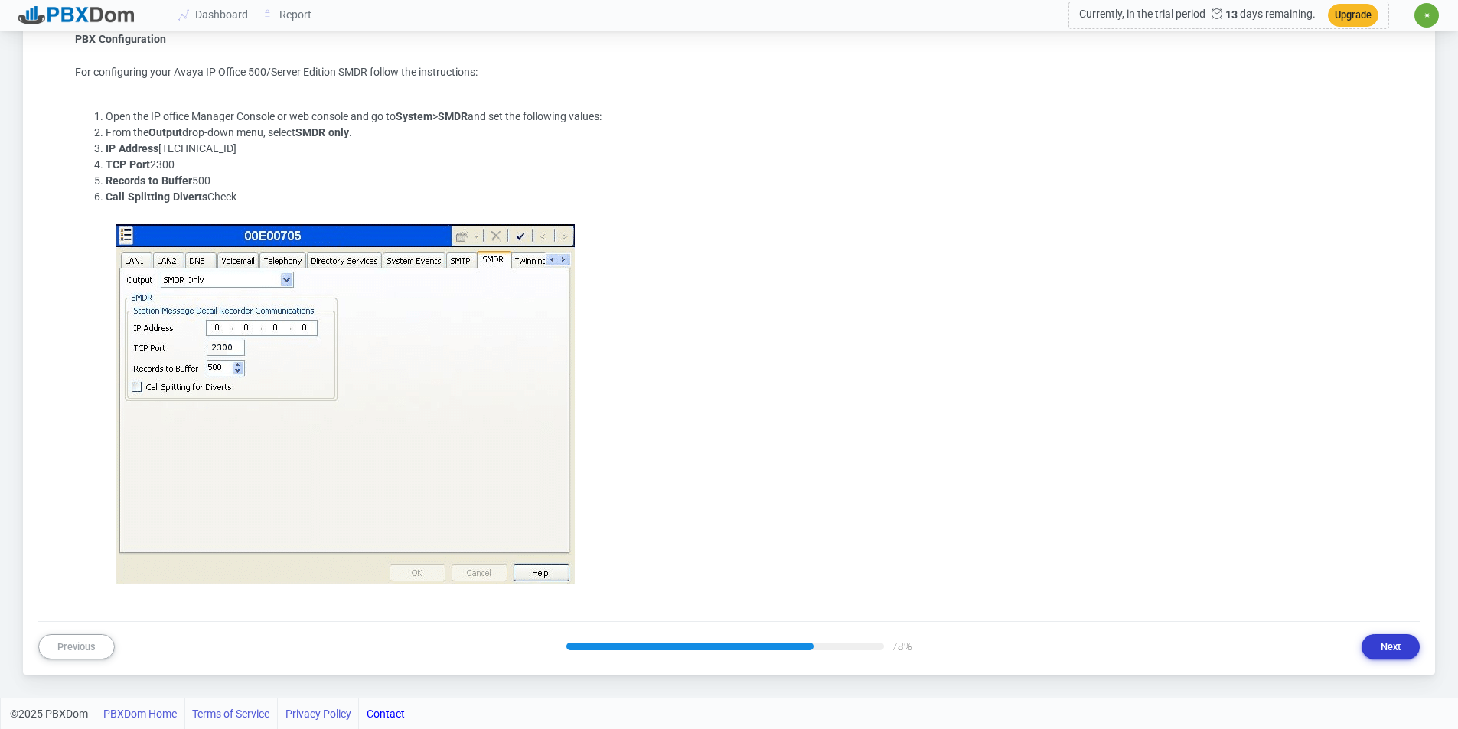
click at [1409, 653] on button "Next" at bounding box center [1390, 646] width 58 height 25
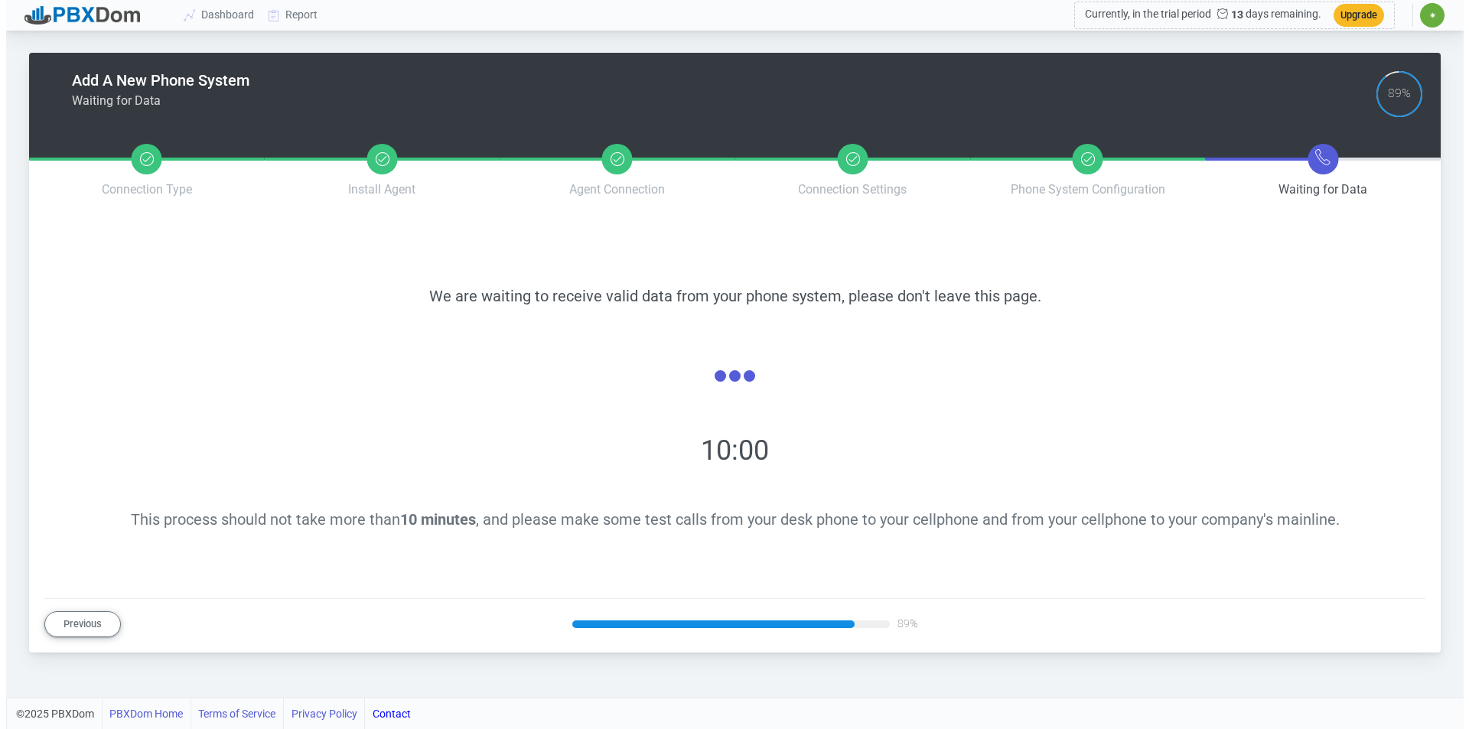
scroll to position [0, 0]
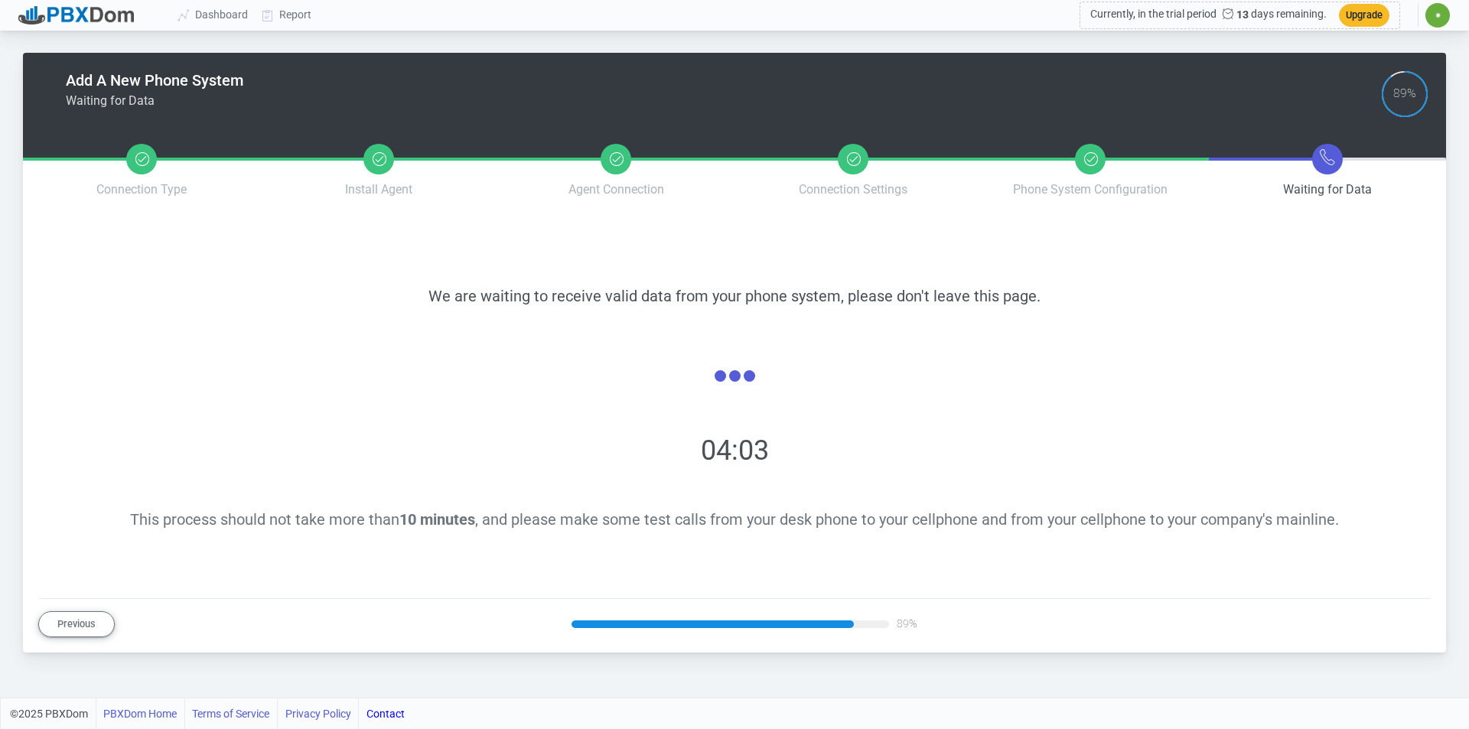
click at [1165, 481] on div "We are waiting to receive valid data from your phone system, please don't leave…" at bounding box center [734, 408] width 1319 height 357
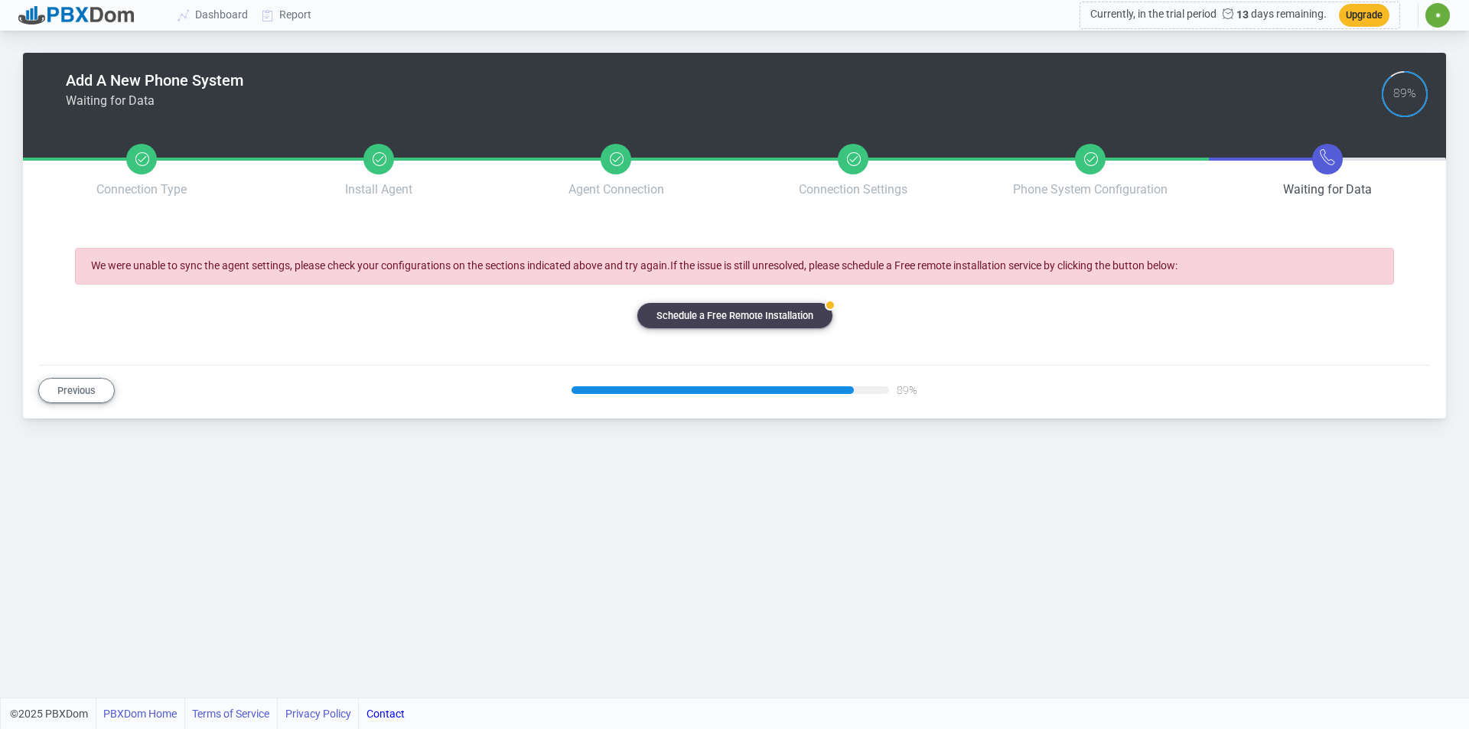
click at [829, 487] on div "Add A New Phone System Waiting for Data 89% Brand & Model PBXDom Connection Met…" at bounding box center [734, 349] width 1469 height 698
click at [94, 383] on button "Previous" at bounding box center [76, 390] width 77 height 25
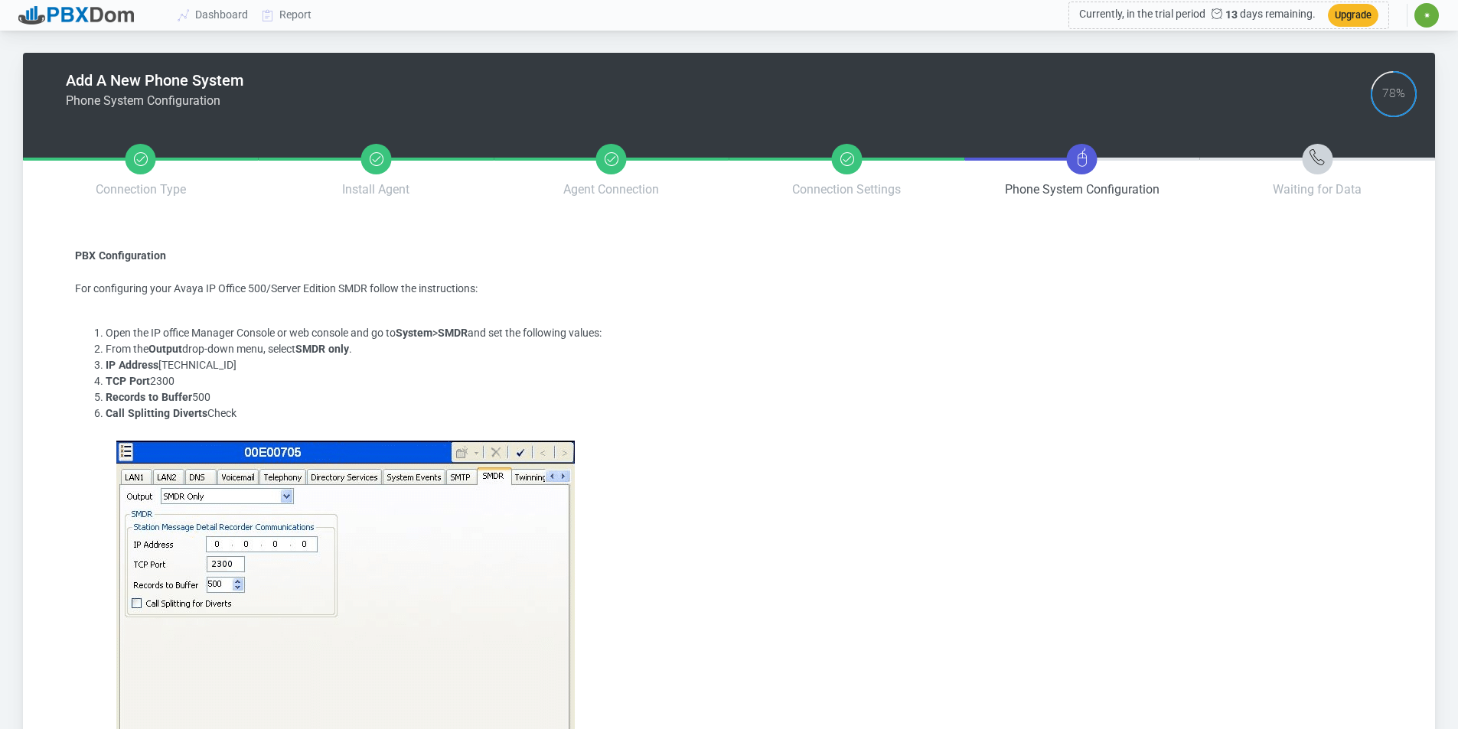
click at [106, 389] on li "TCP Port 2300" at bounding box center [744, 381] width 1277 height 16
click at [223, 16] on link "Dashboard" at bounding box center [213, 15] width 84 height 28
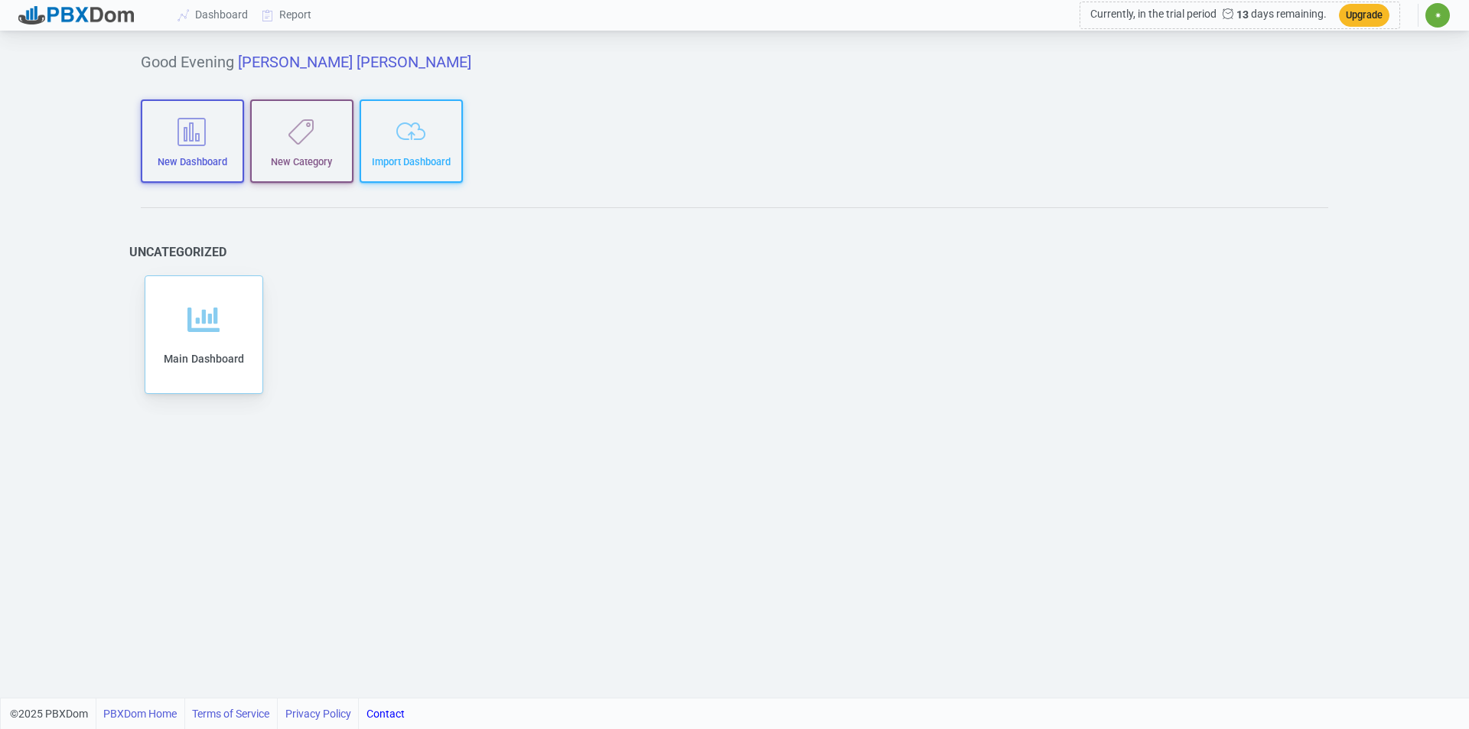
click at [595, 351] on div "Add to category Remove from category Edit Clone Export Delete Share Main Dashbo…" at bounding box center [735, 335] width 1188 height 126
click at [1438, 16] on span "✷" at bounding box center [1438, 15] width 7 height 9
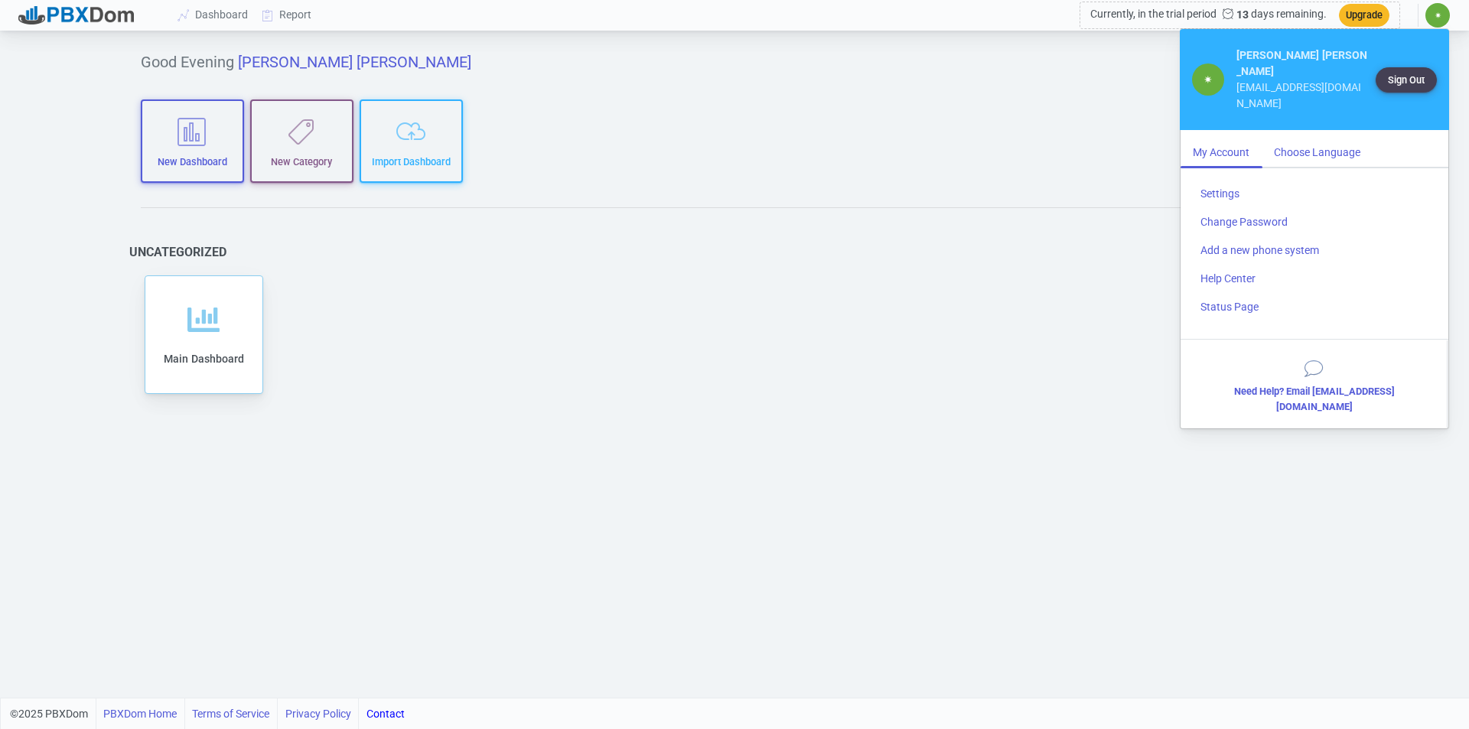
click at [1323, 138] on div "Choose Language" at bounding box center [1317, 152] width 111 height 28
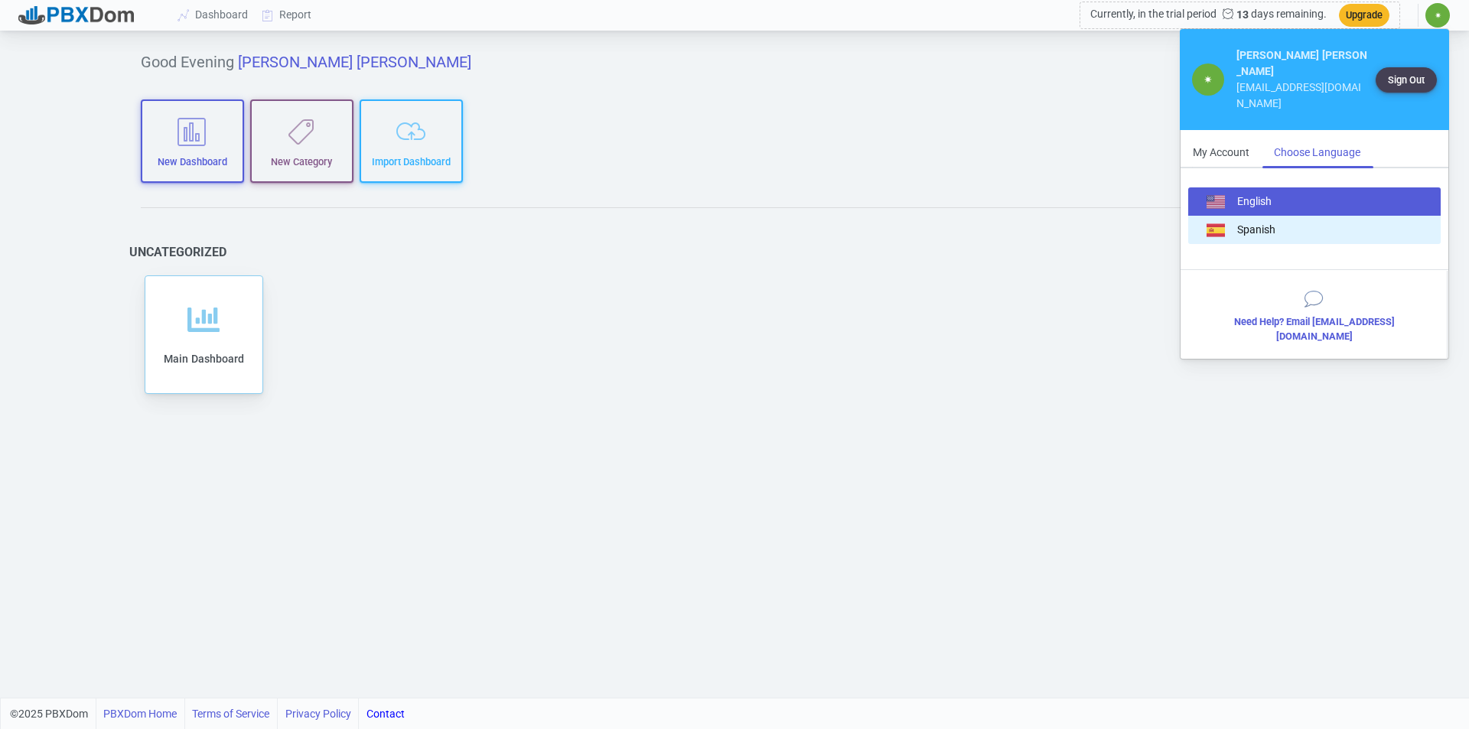
click at [1269, 216] on button "Spanish" at bounding box center [1314, 230] width 252 height 28
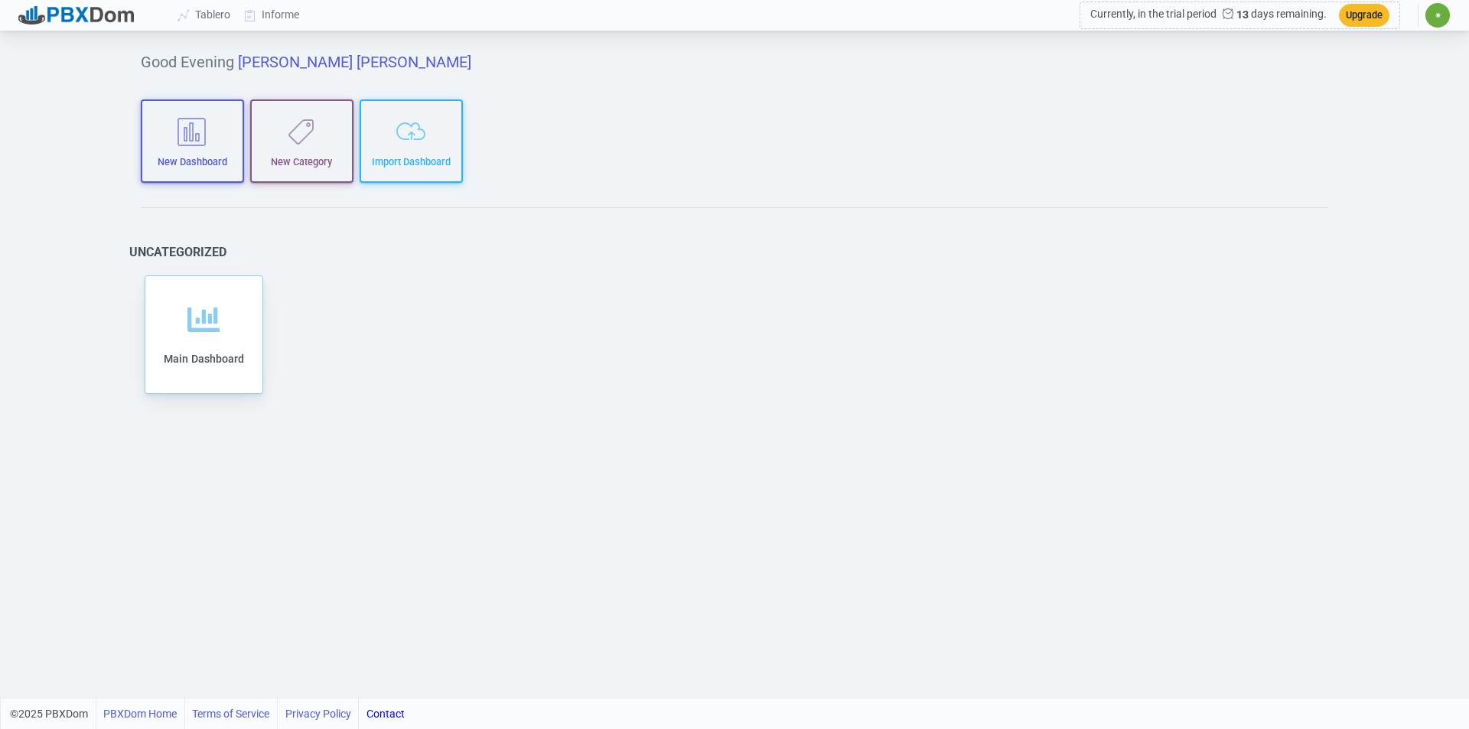
click at [1442, 16] on span "✷" at bounding box center [1437, 15] width 24 height 24
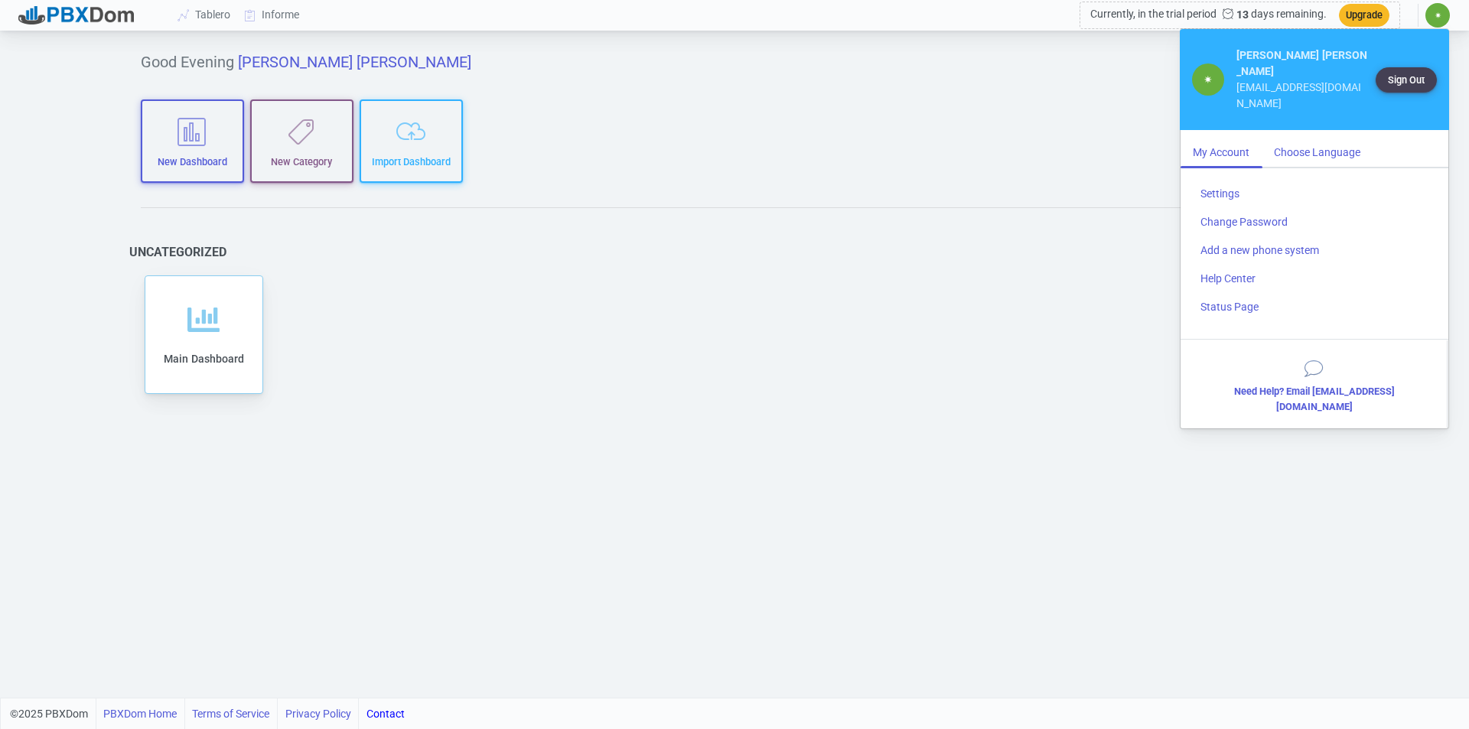
click at [1348, 138] on div "Choose Language" at bounding box center [1317, 152] width 111 height 28
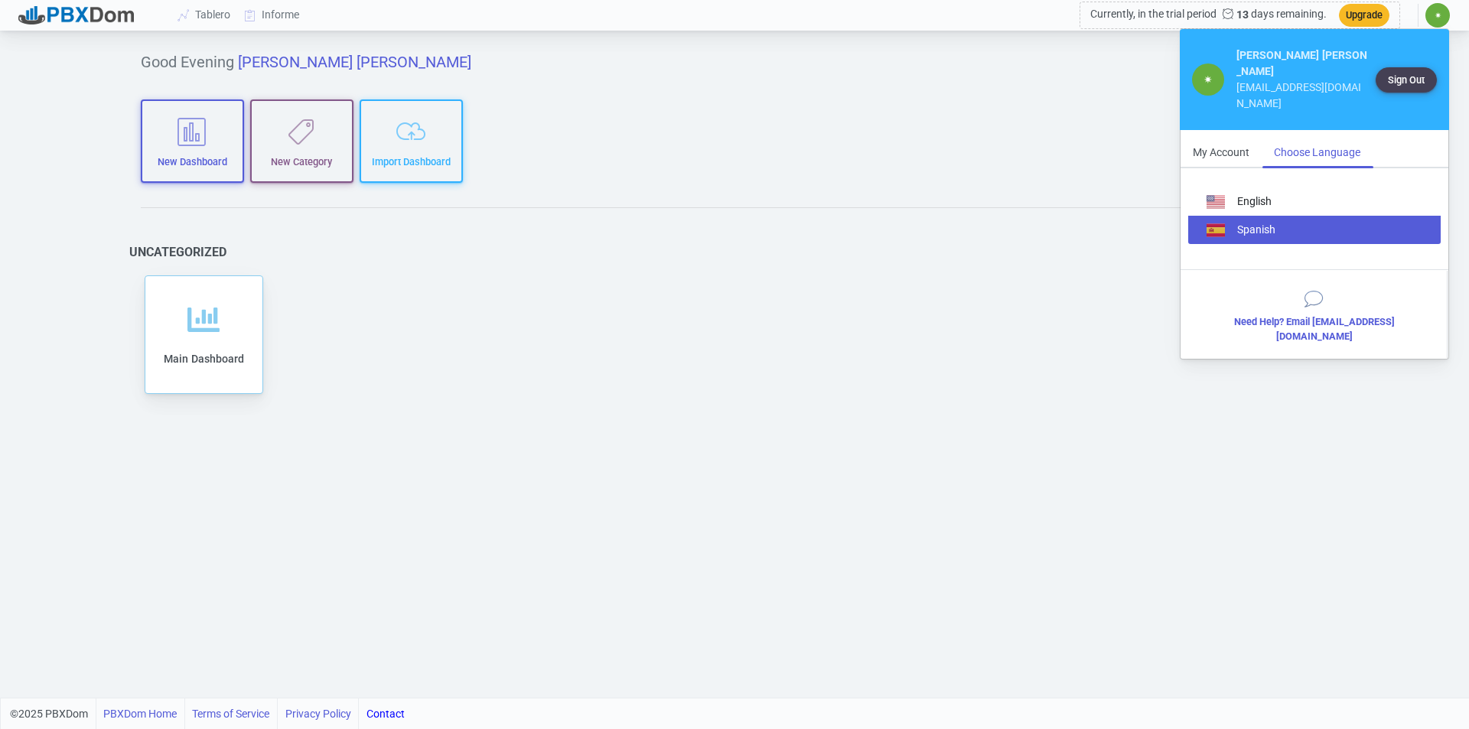
click at [1262, 216] on button "Spanish" at bounding box center [1314, 230] width 252 height 28
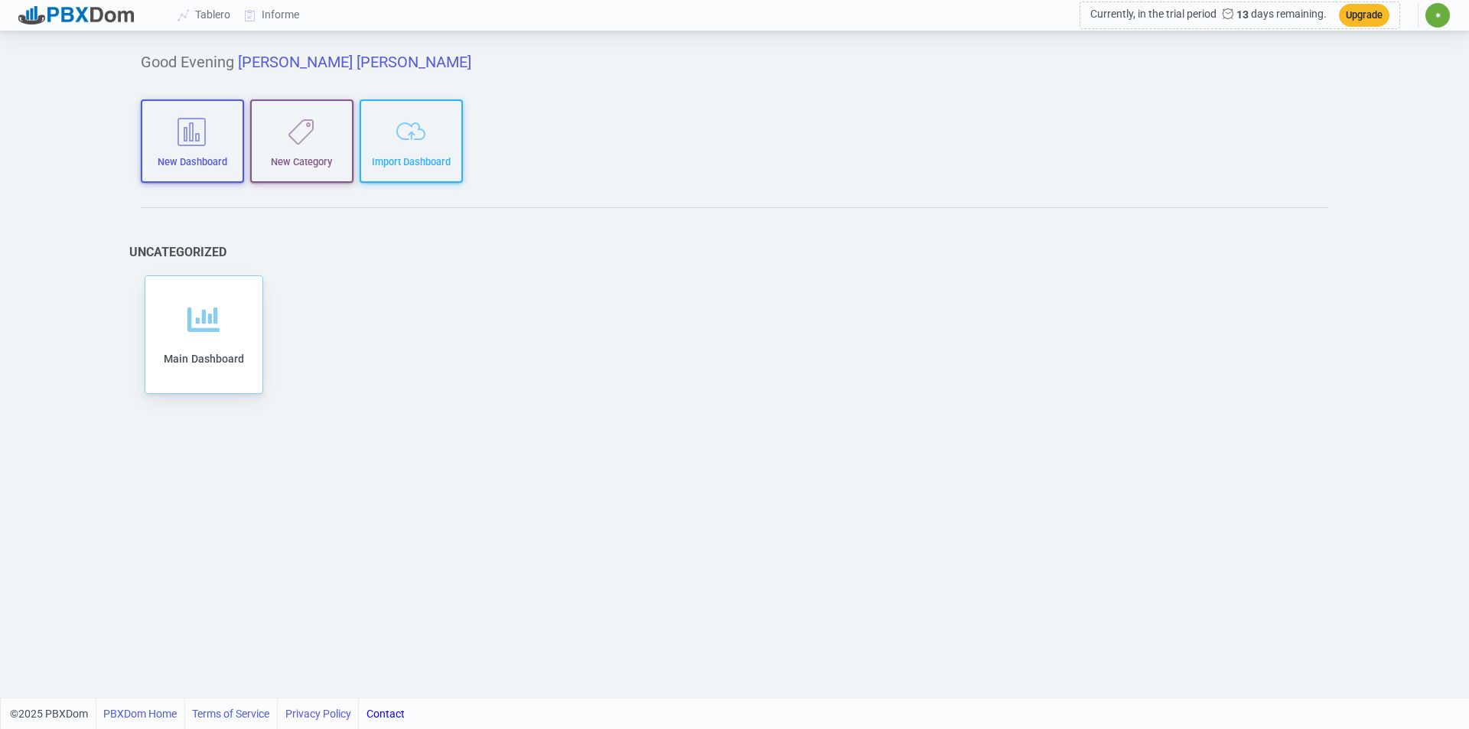
click at [967, 260] on div "Uncategorized" at bounding box center [734, 255] width 1211 height 21
click at [891, 208] on div "Good Evening mario mario New Dashboard New Category Import Dashboard Uncategori…" at bounding box center [735, 365] width 1234 height 663
